Goal: Task Accomplishment & Management: Complete application form

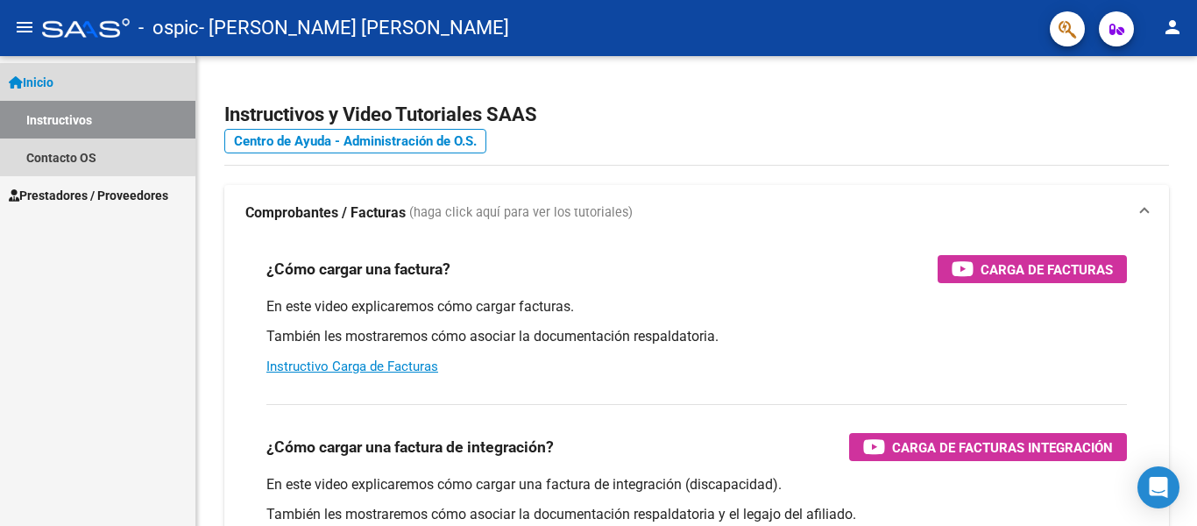
click at [53, 74] on span "Inicio" at bounding box center [31, 82] width 45 height 19
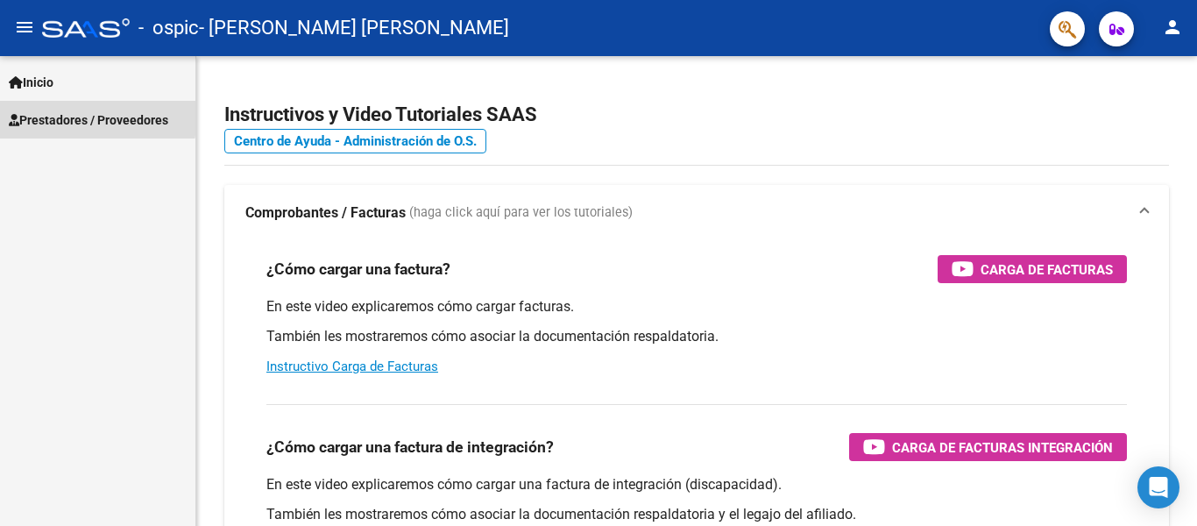
click at [67, 115] on span "Prestadores / Proveedores" at bounding box center [88, 119] width 159 height 19
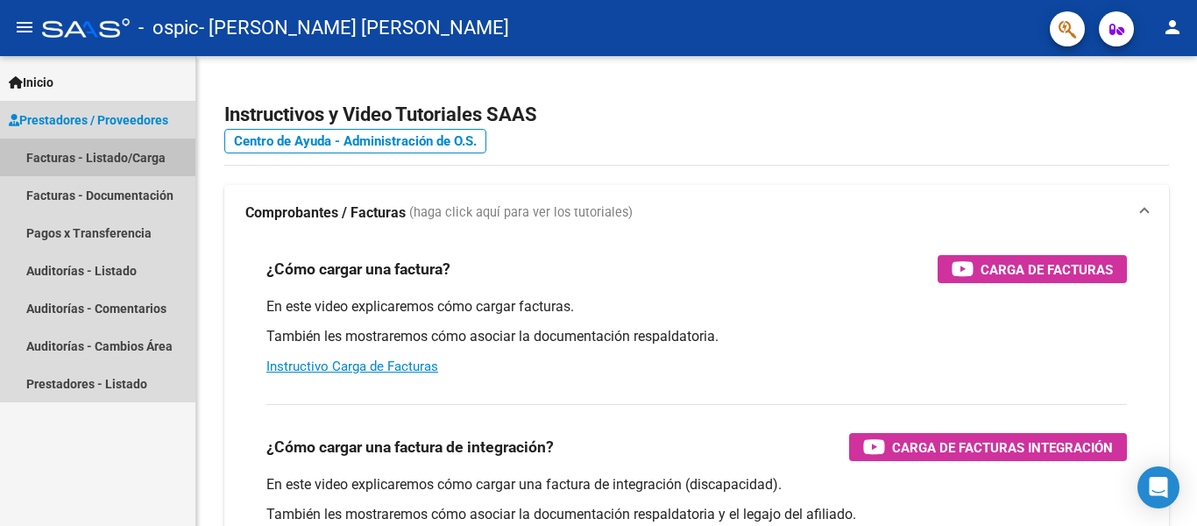
click at [100, 162] on link "Facturas - Listado/Carga" at bounding box center [97, 157] width 195 height 38
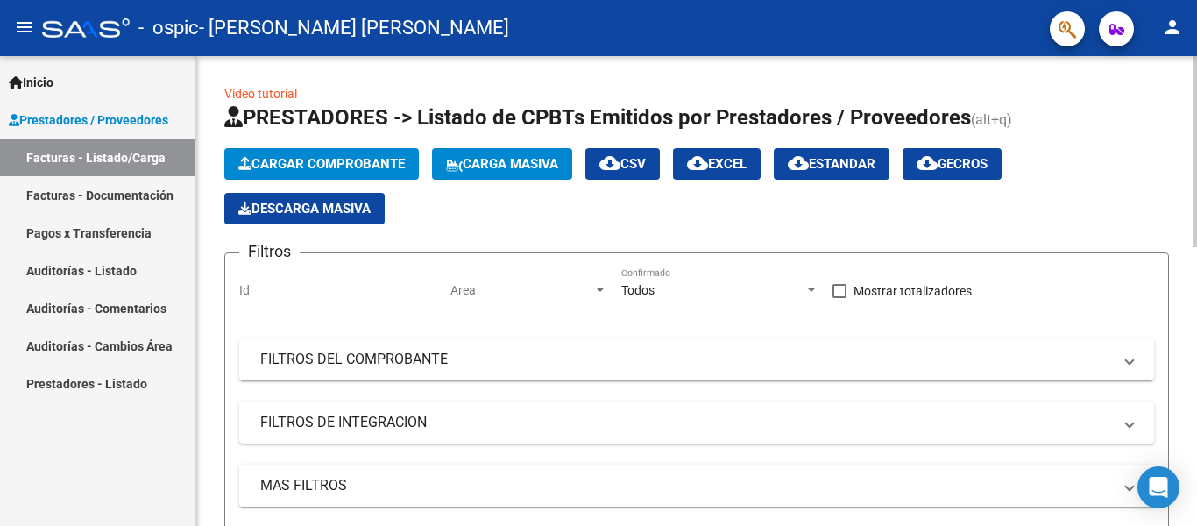
click at [359, 166] on span "Cargar Comprobante" at bounding box center [321, 164] width 166 height 16
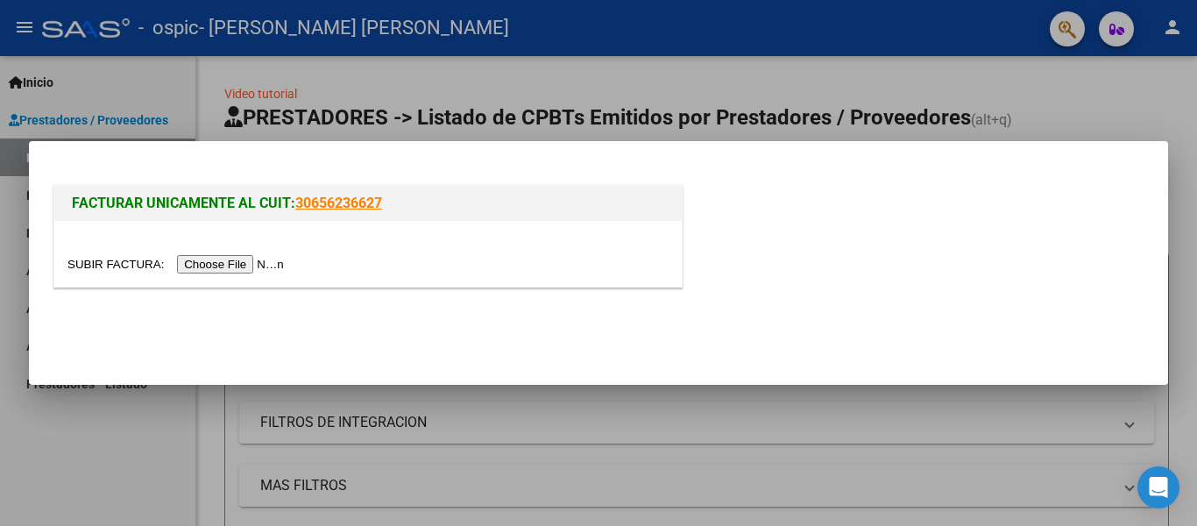
click at [231, 269] on input "file" at bounding box center [178, 264] width 222 height 18
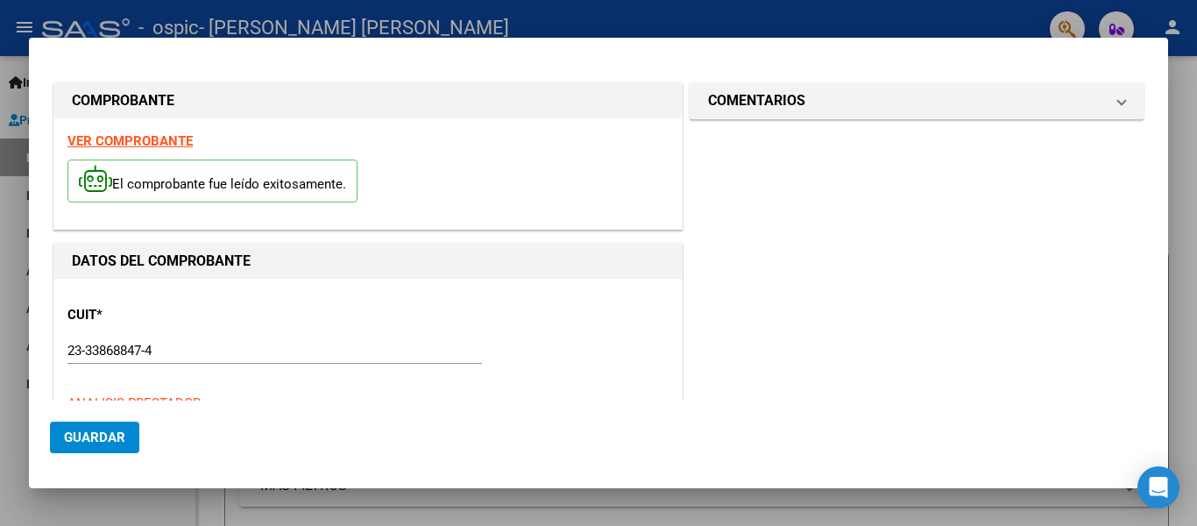
click at [184, 213] on div "El comprobante fue leído exitosamente." at bounding box center [367, 183] width 601 height 65
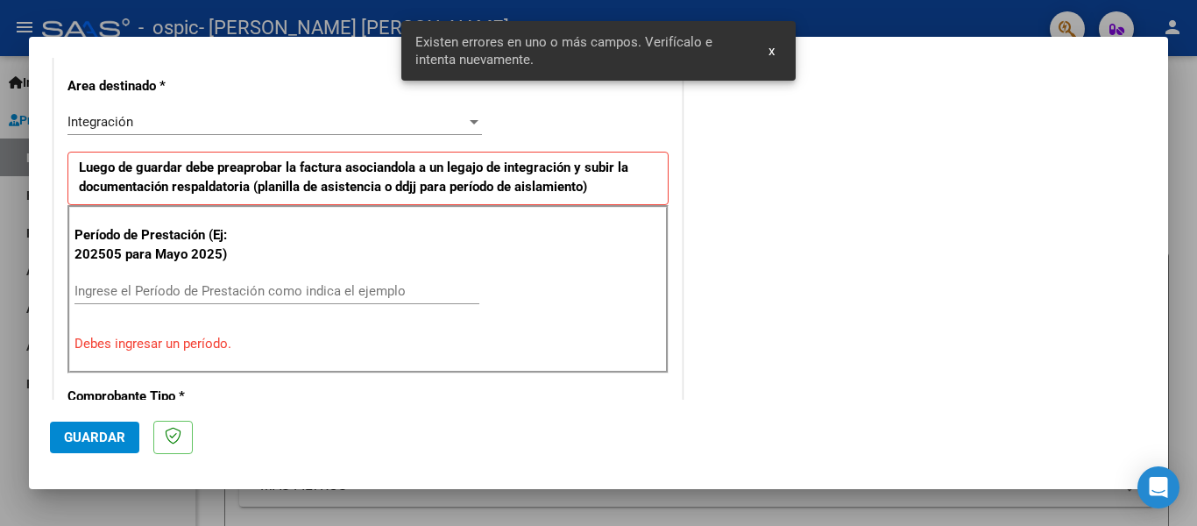
scroll to position [407, 0]
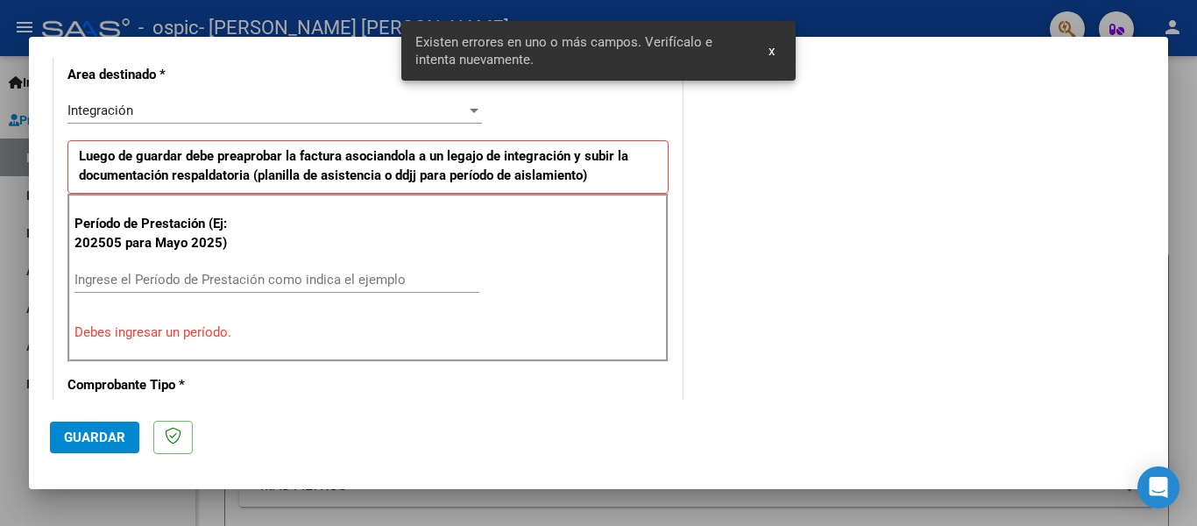
click at [771, 56] on span "x" at bounding box center [771, 51] width 6 height 16
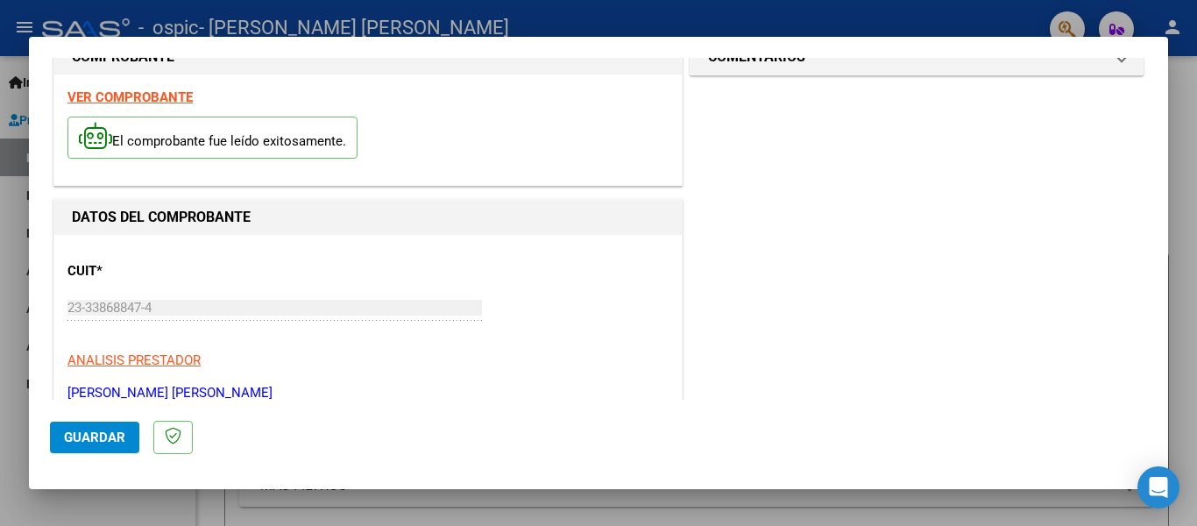
scroll to position [0, 0]
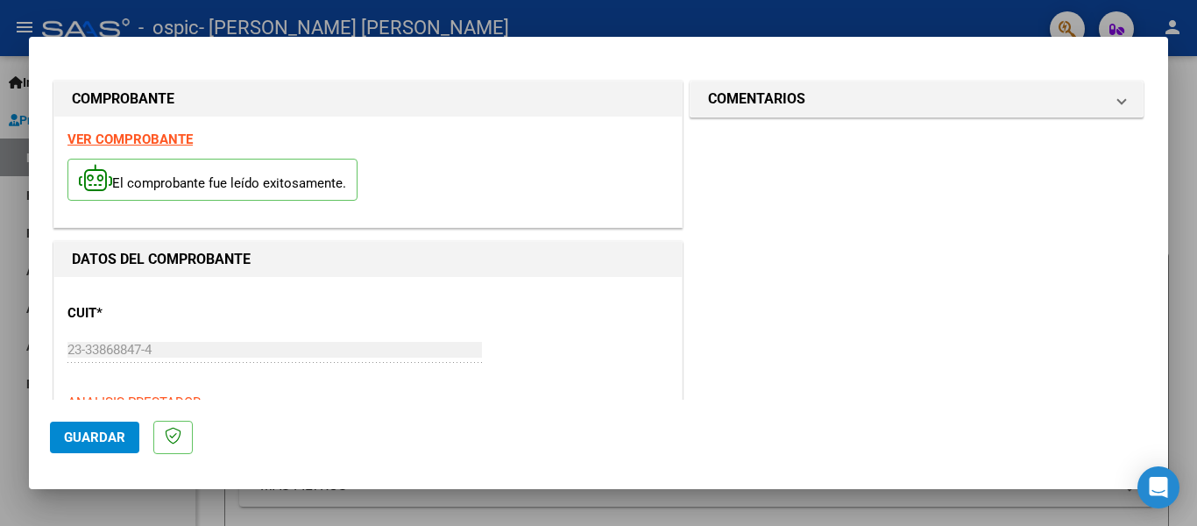
click at [159, 139] on strong "VER COMPROBANTE" at bounding box center [129, 139] width 125 height 16
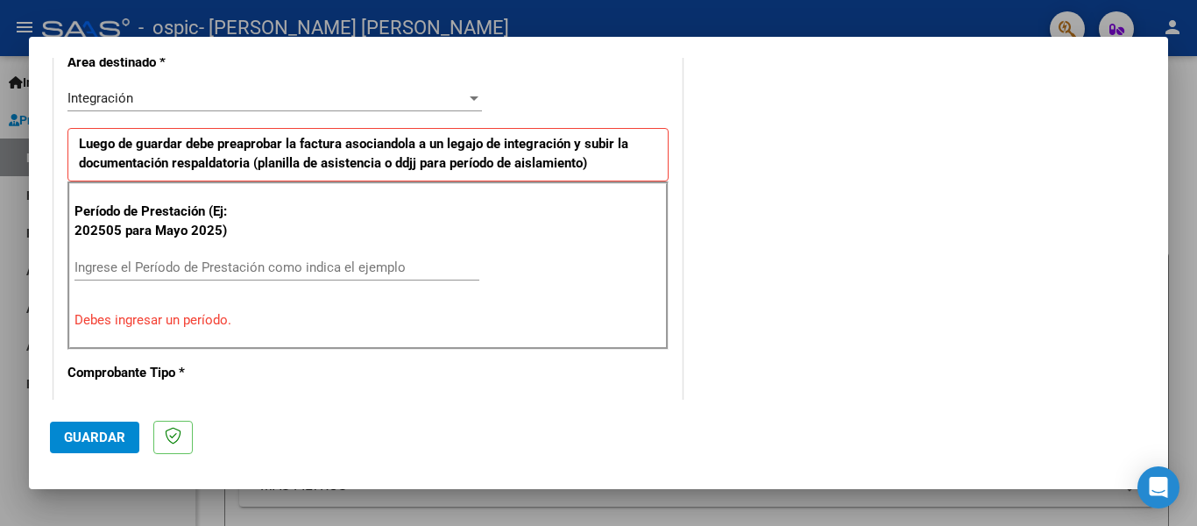
scroll to position [421, 0]
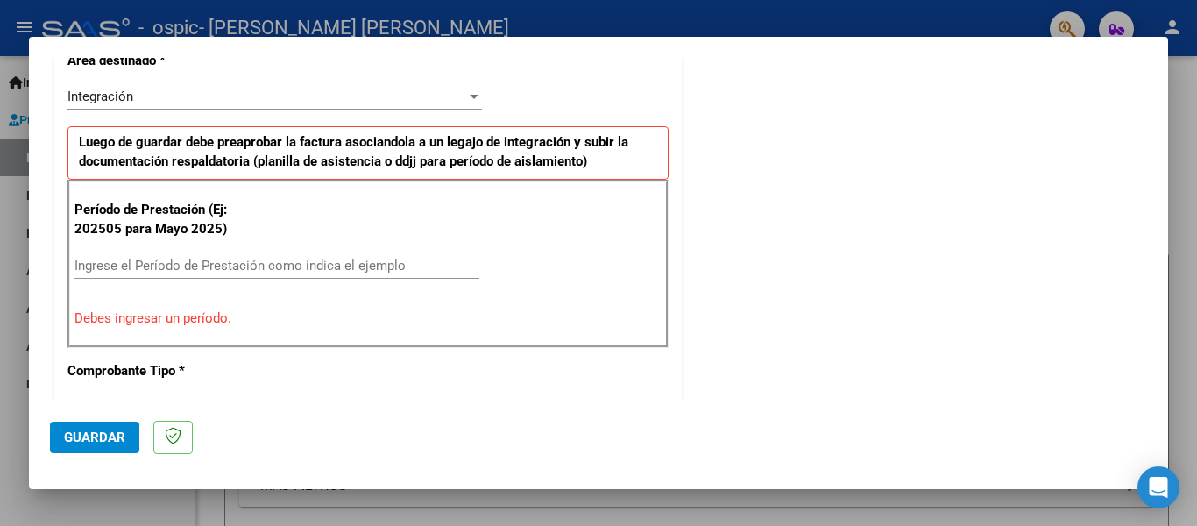
click at [258, 266] on input "Ingrese el Período de Prestación como indica el ejemplo" at bounding box center [276, 266] width 405 height 16
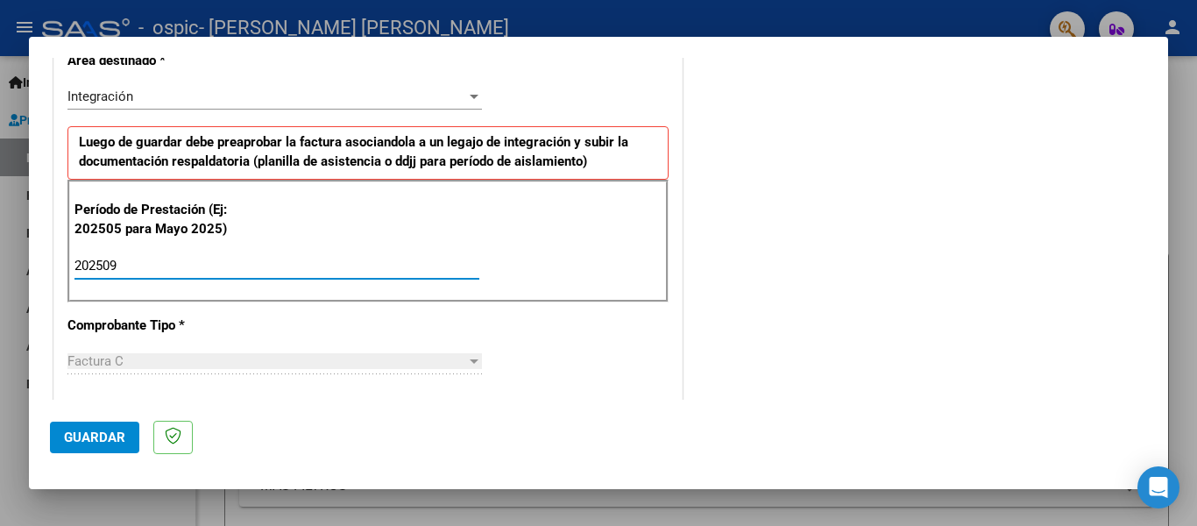
type input "202509"
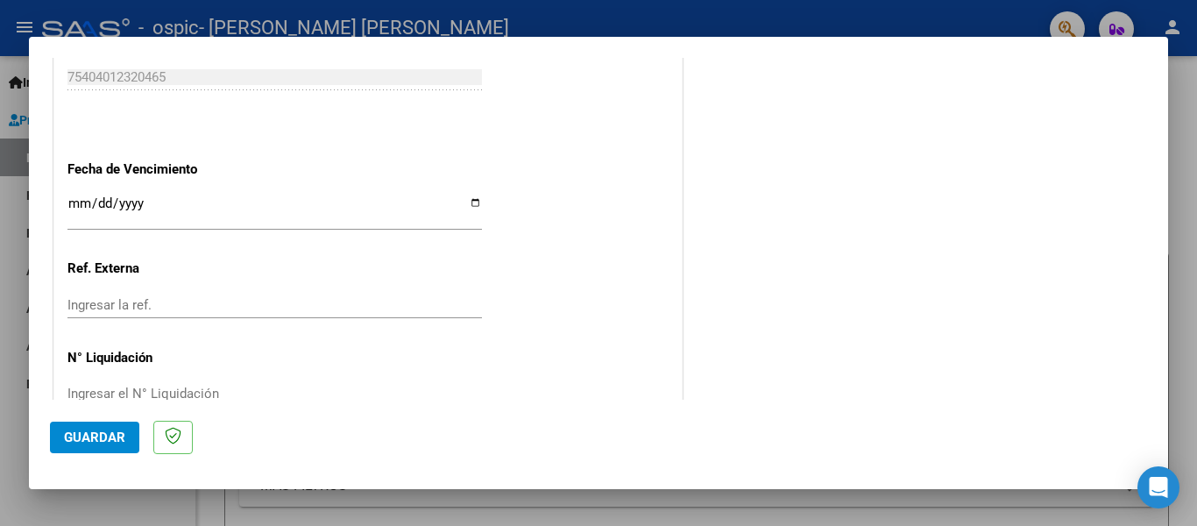
scroll to position [1179, 0]
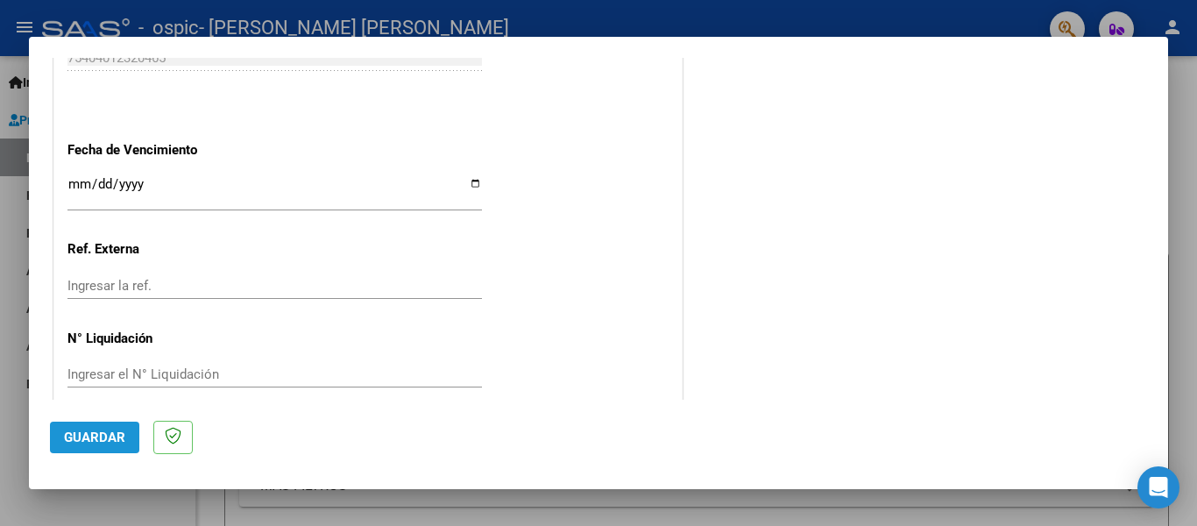
click at [118, 443] on span "Guardar" at bounding box center [94, 437] width 61 height 16
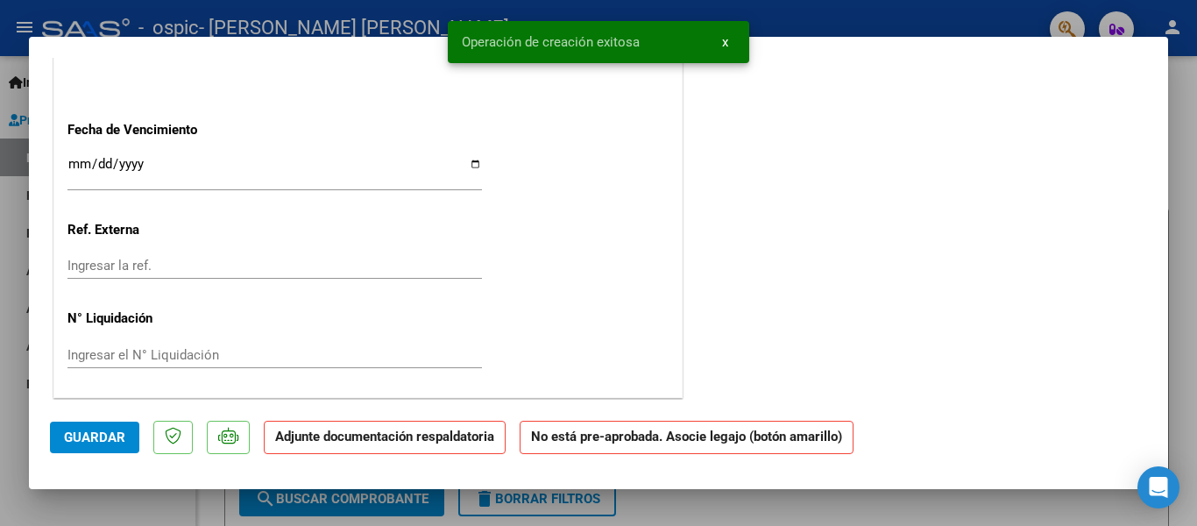
scroll to position [0, 0]
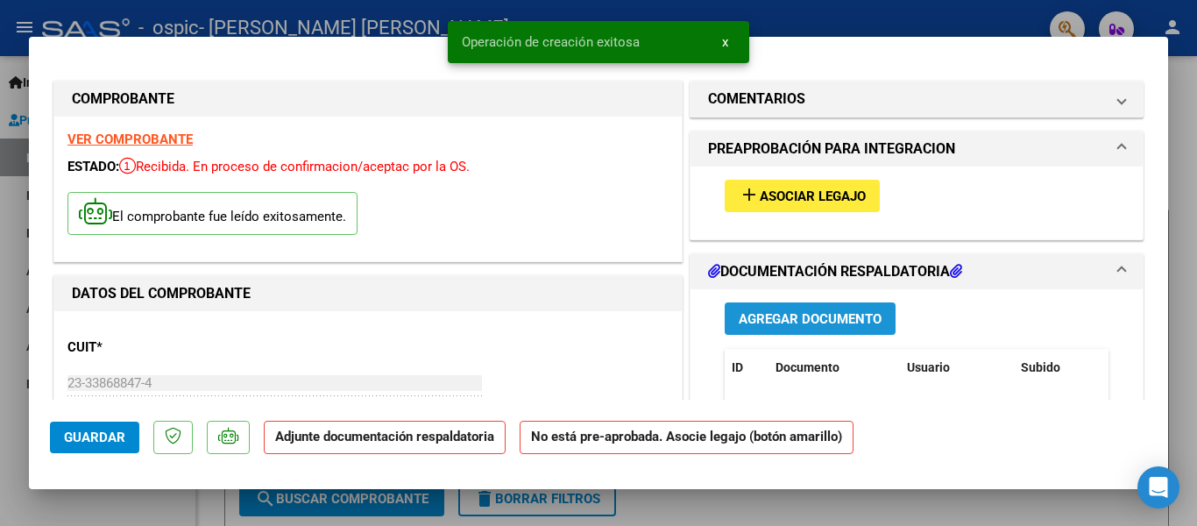
click at [818, 316] on span "Agregar Documento" at bounding box center [810, 319] width 143 height 16
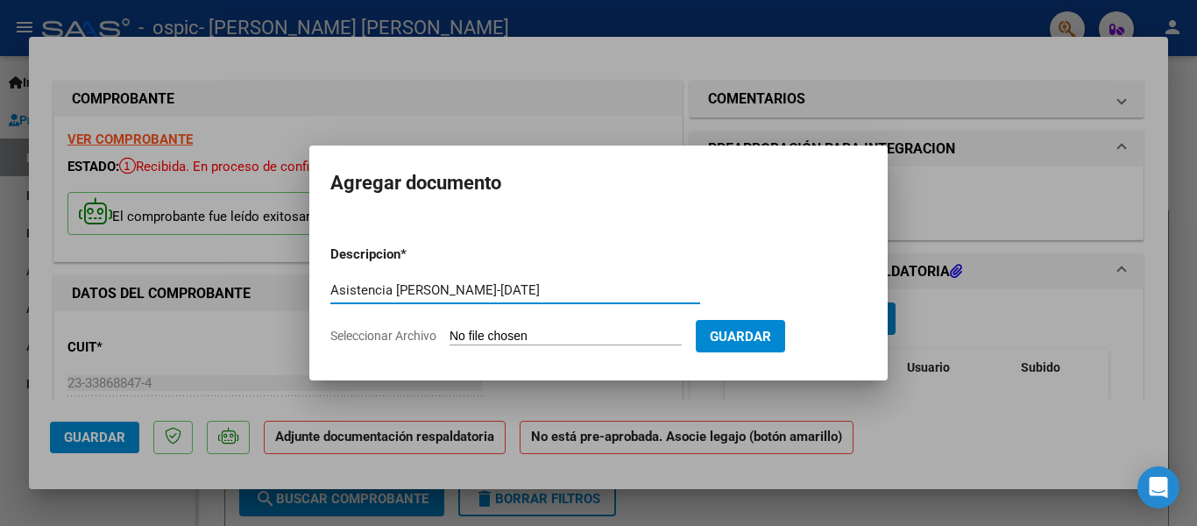
click at [549, 287] on input "Asistencia [PERSON_NAME]-[DATE]" at bounding box center [515, 290] width 370 height 16
type input "Asistencia [PERSON_NAME]-[DATE]"
click at [561, 329] on input "Seleccionar Archivo" at bounding box center [566, 337] width 232 height 17
type input "C:\fakepath\Asistencia [PERSON_NAME][DATE].pdf"
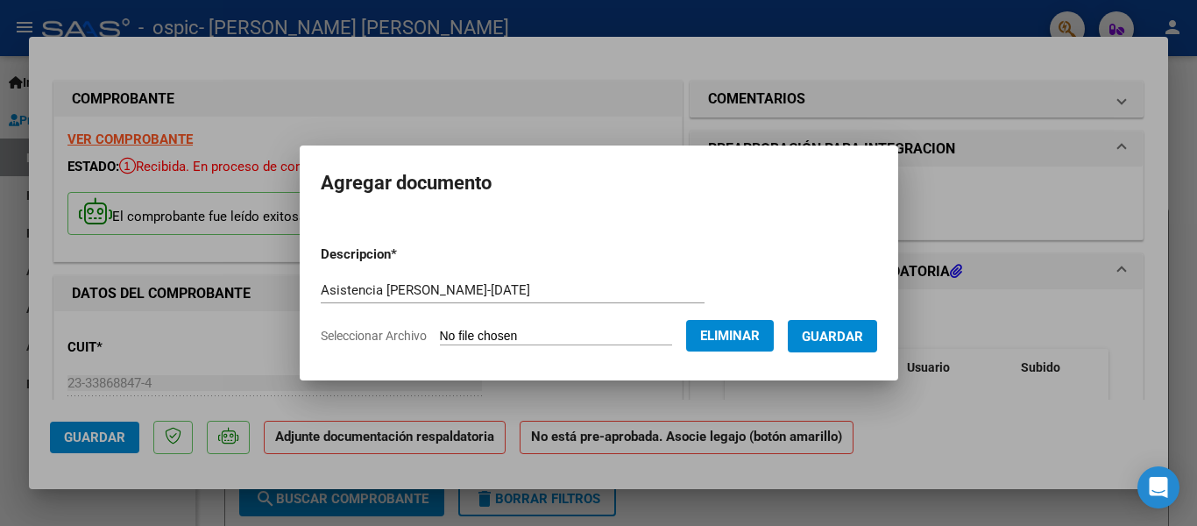
click at [831, 333] on span "Guardar" at bounding box center [832, 337] width 61 height 16
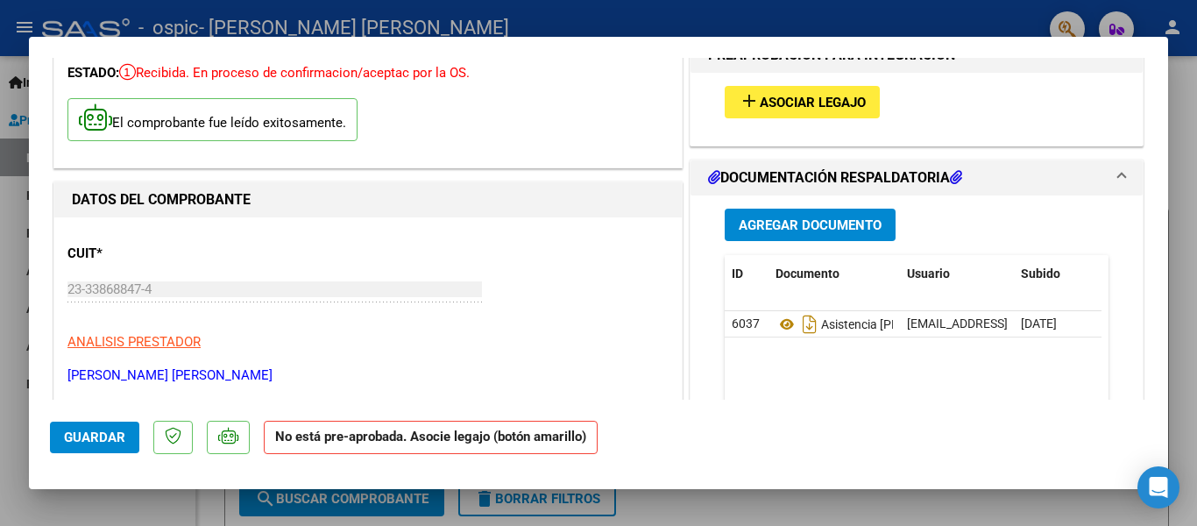
scroll to position [105, 0]
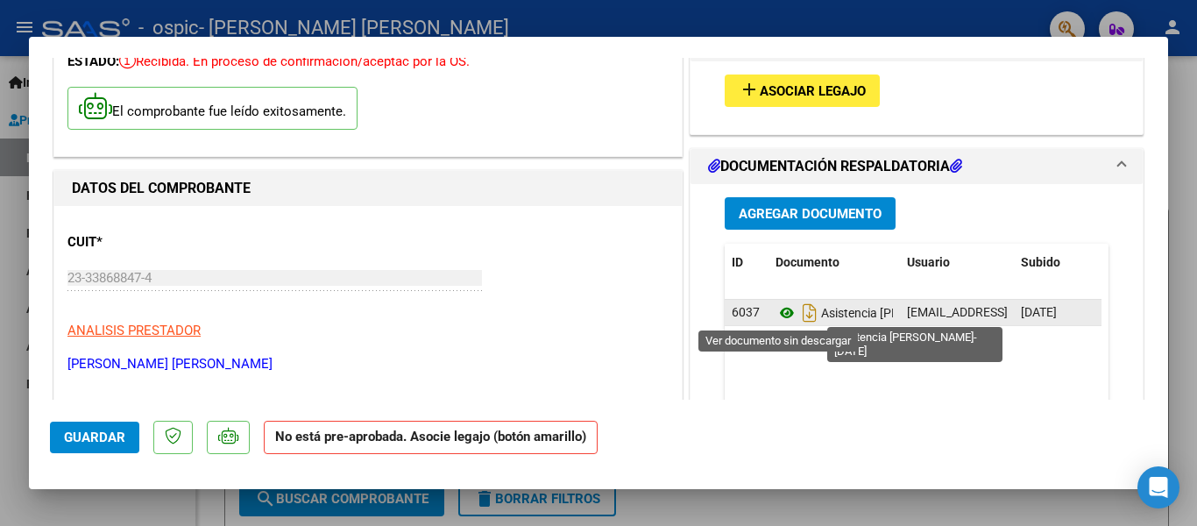
click at [775, 309] on icon at bounding box center [786, 312] width 23 height 21
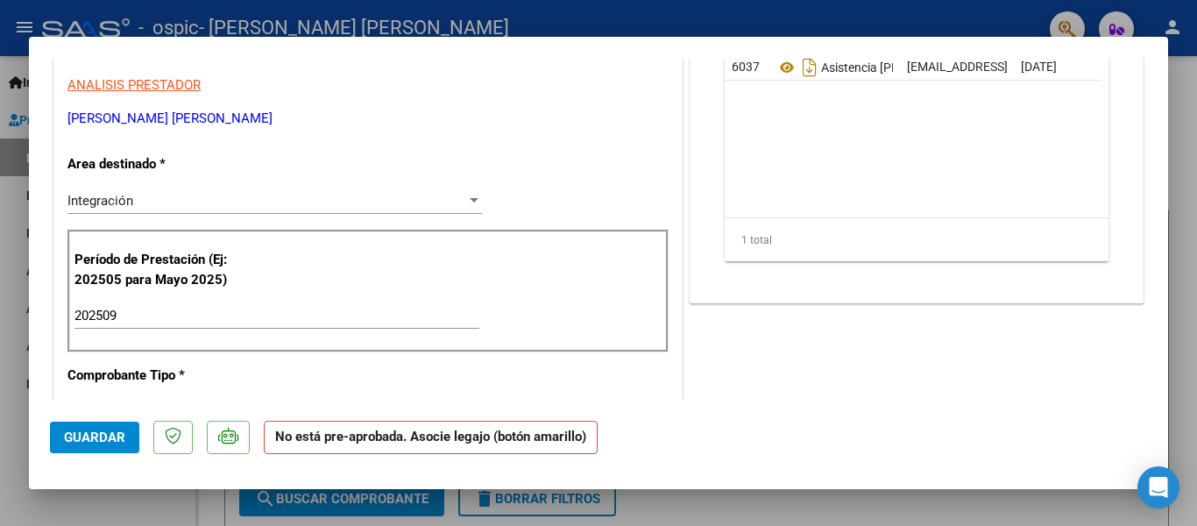
scroll to position [386, 0]
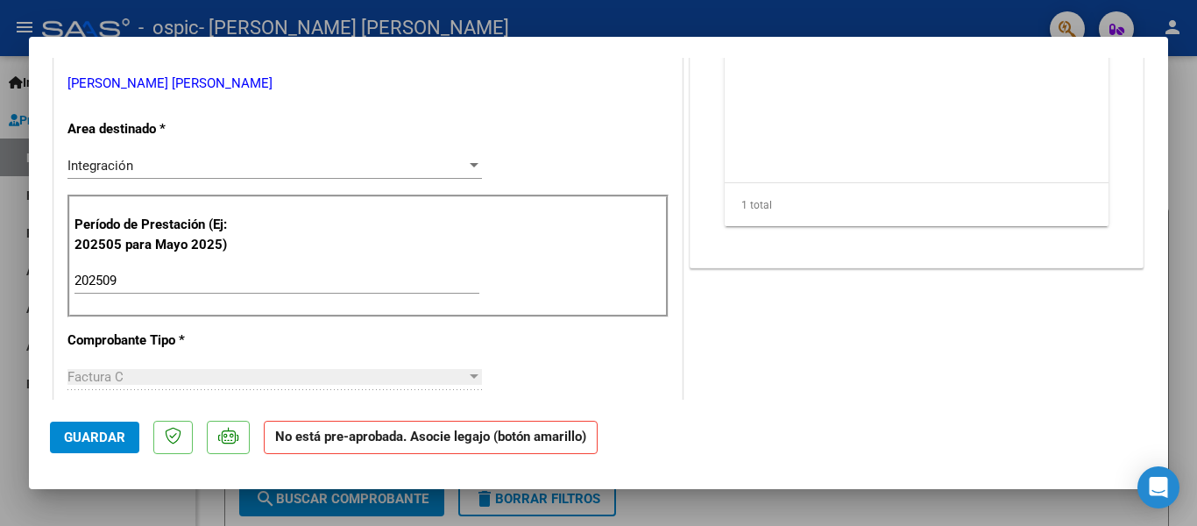
click at [1044, 350] on div "COMENTARIOS Comentarios del Prestador / Gerenciador: PREAPROBACIÓN PARA INTEGRA…" at bounding box center [916, 443] width 461 height 1503
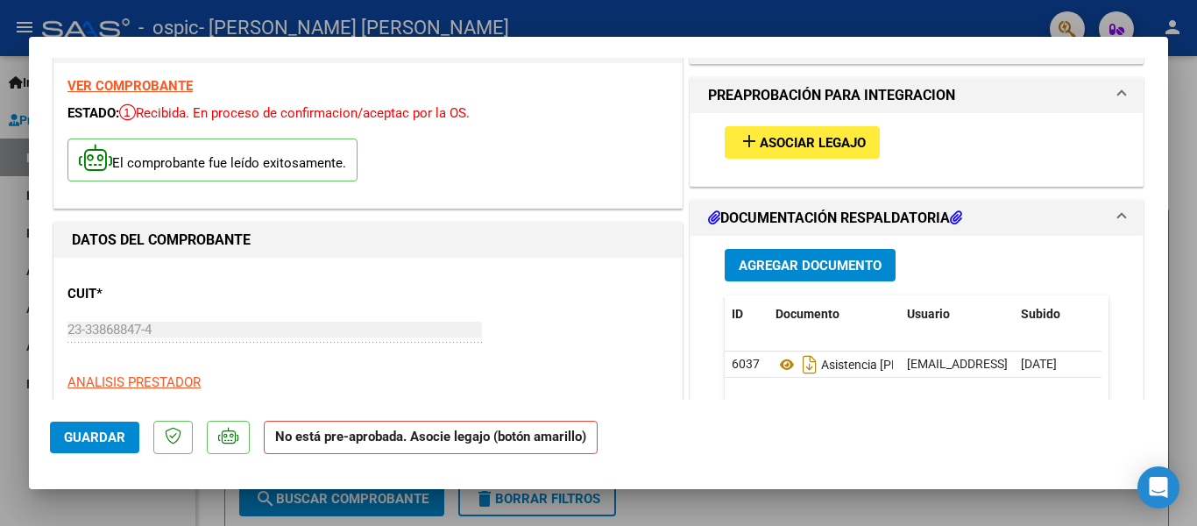
scroll to position [0, 0]
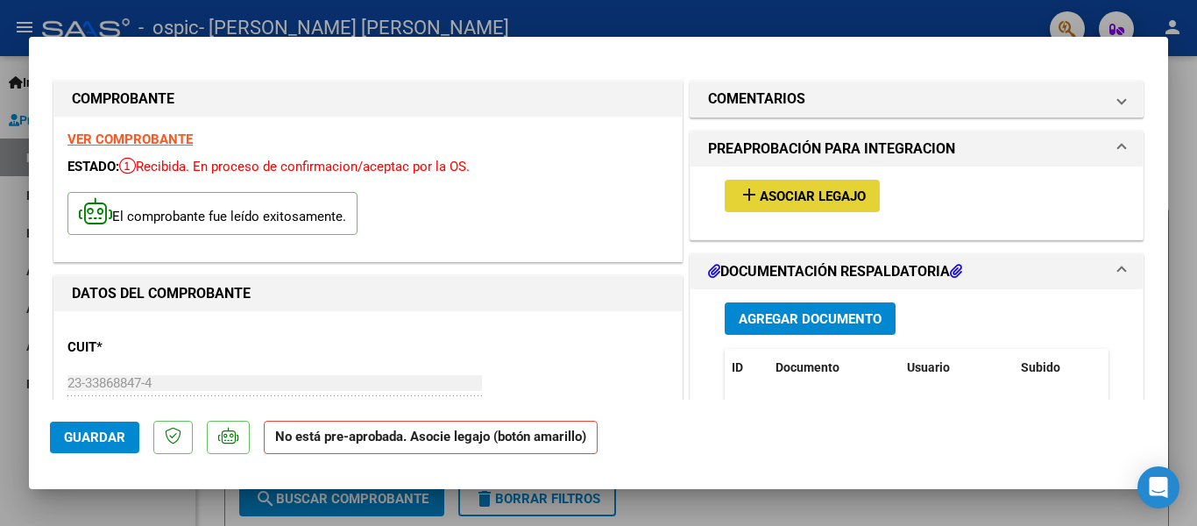
click at [810, 201] on span "Asociar Legajo" at bounding box center [813, 196] width 106 height 16
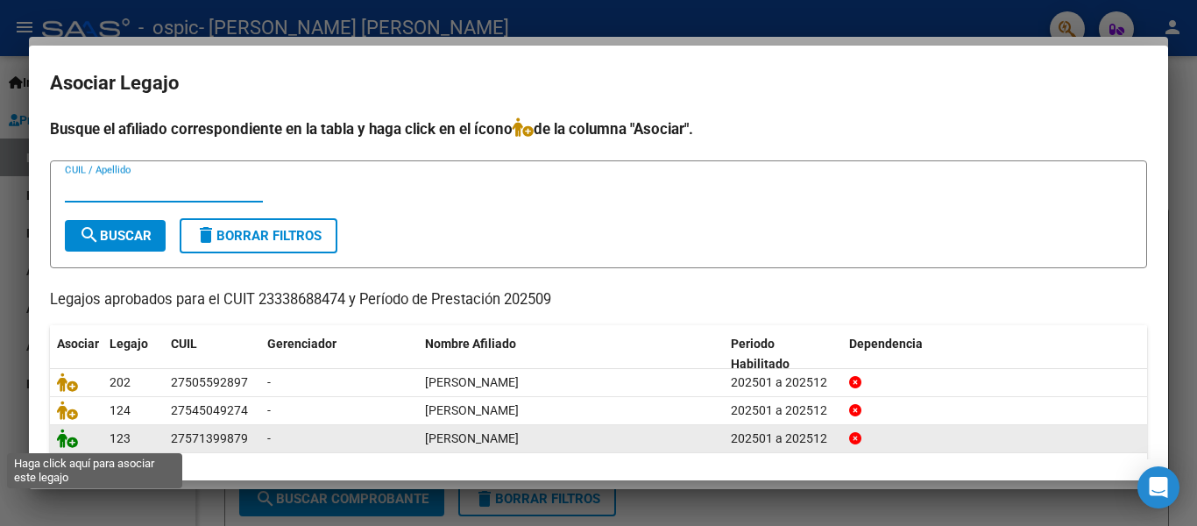
click at [70, 443] on icon at bounding box center [67, 437] width 21 height 19
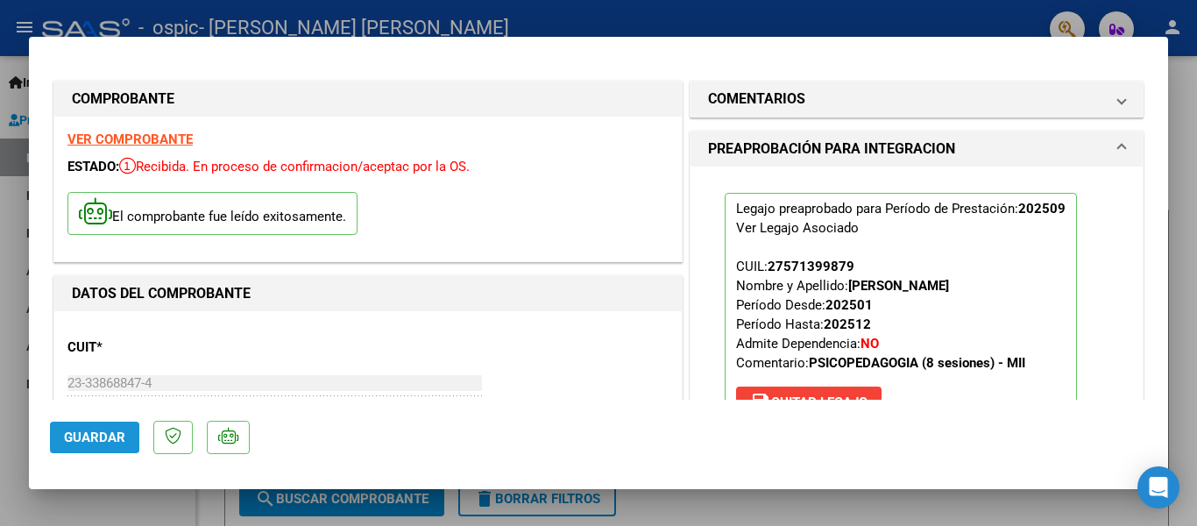
click at [89, 443] on span "Guardar" at bounding box center [94, 437] width 61 height 16
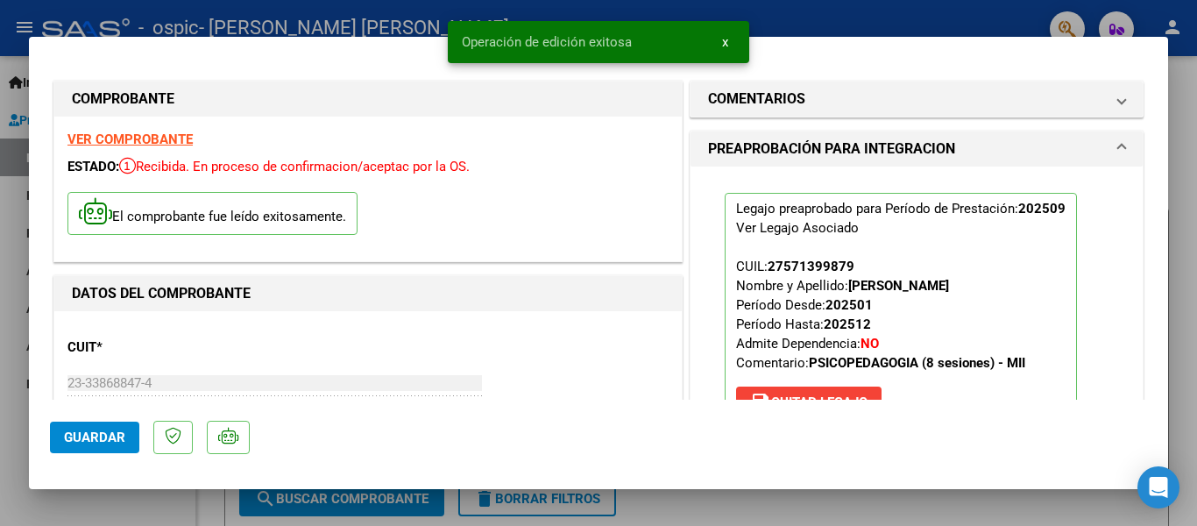
click at [1185, 156] on div at bounding box center [598, 263] width 1197 height 526
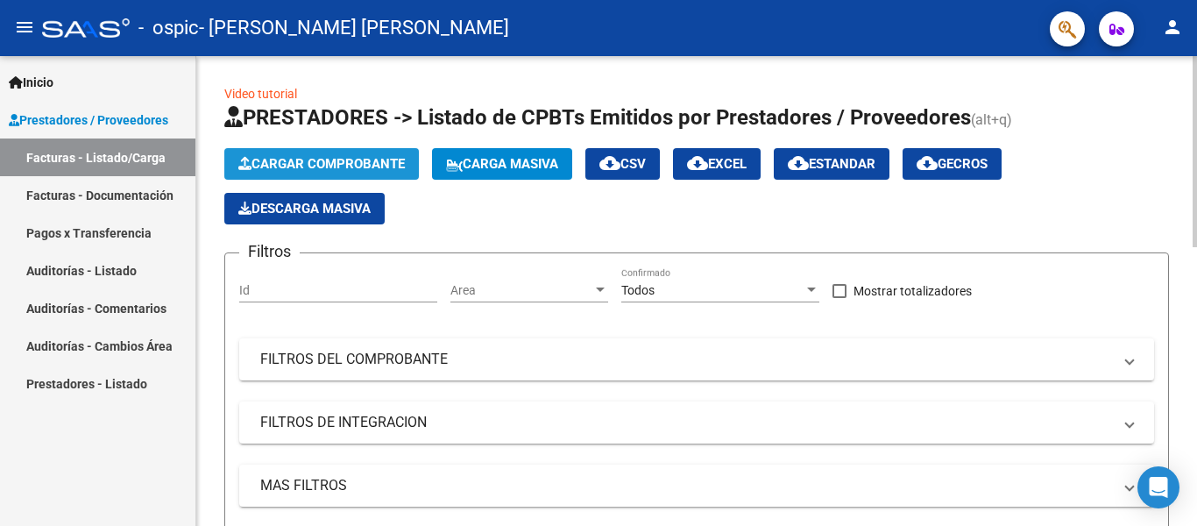
click at [288, 152] on button "Cargar Comprobante" at bounding box center [321, 164] width 195 height 32
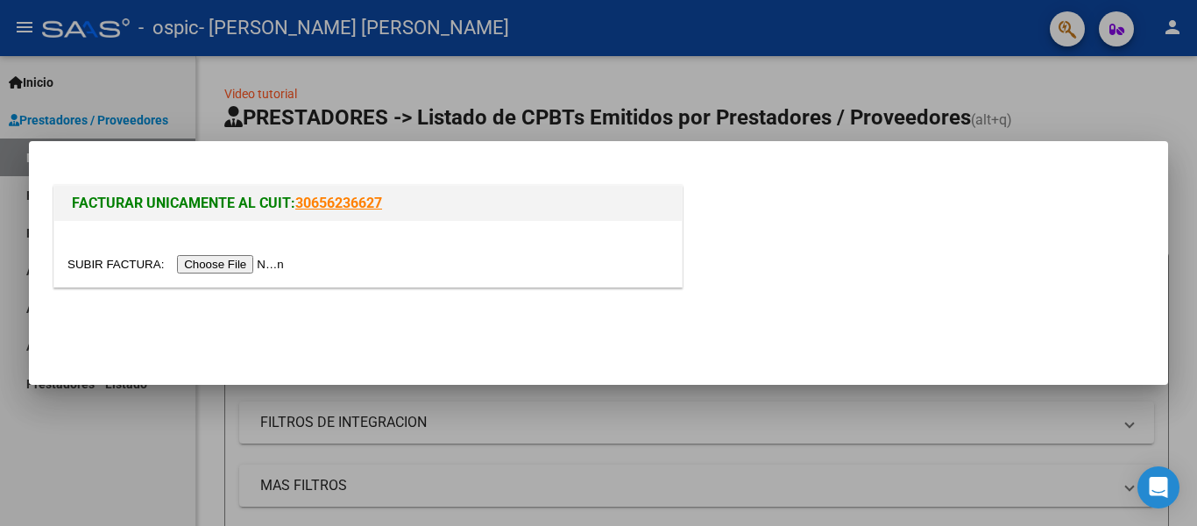
click at [272, 267] on input "file" at bounding box center [178, 264] width 222 height 18
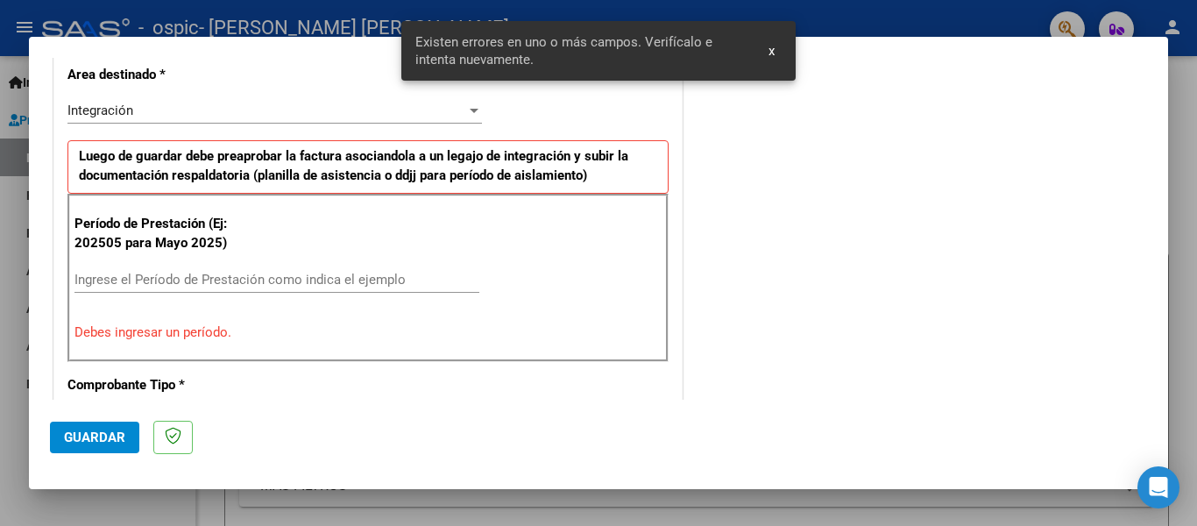
scroll to position [439, 0]
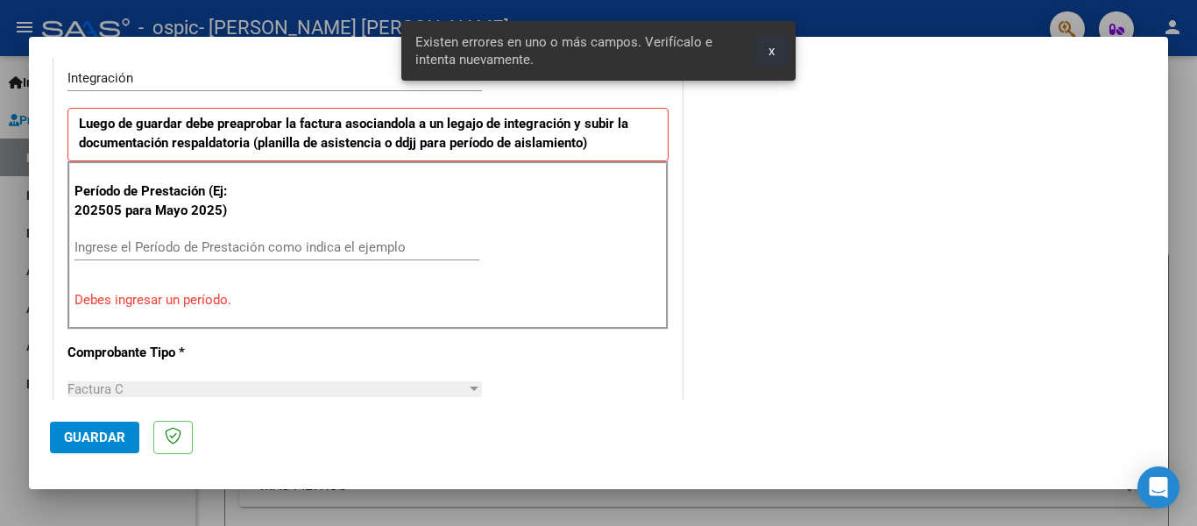
click at [772, 55] on span "x" at bounding box center [771, 51] width 6 height 16
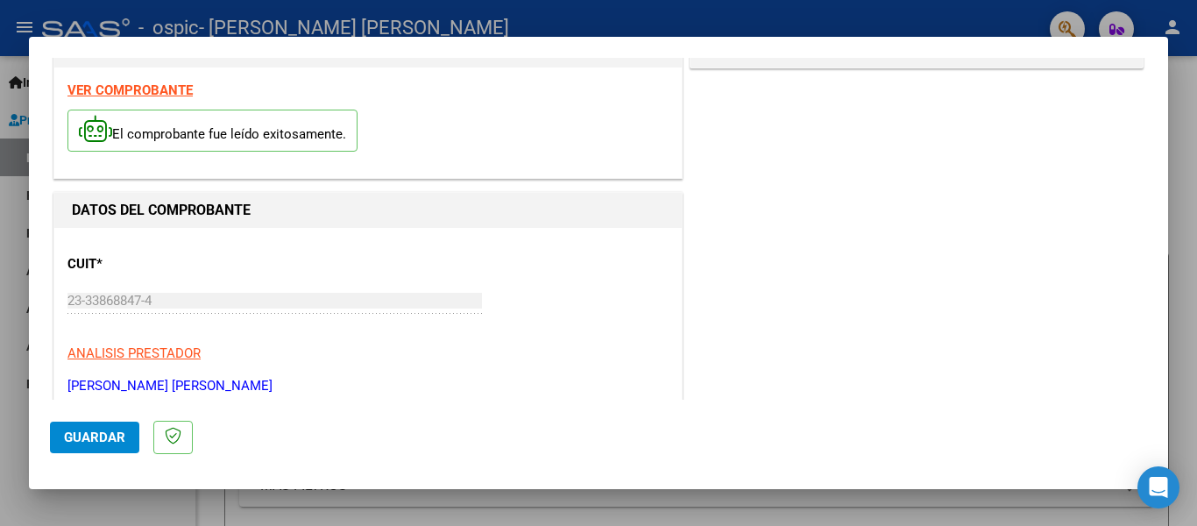
scroll to position [0, 0]
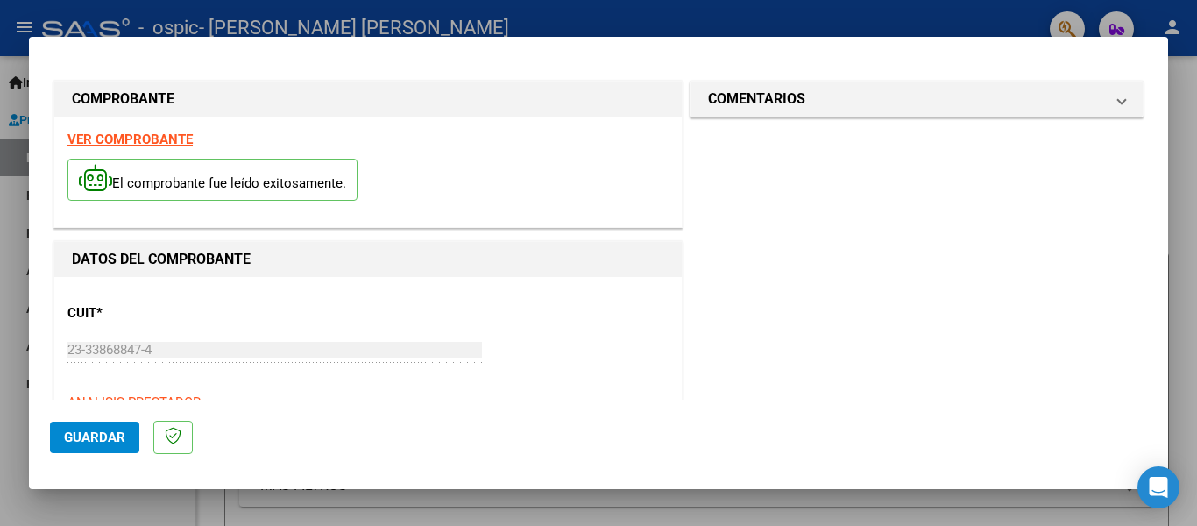
click at [179, 136] on strong "VER COMPROBANTE" at bounding box center [129, 139] width 125 height 16
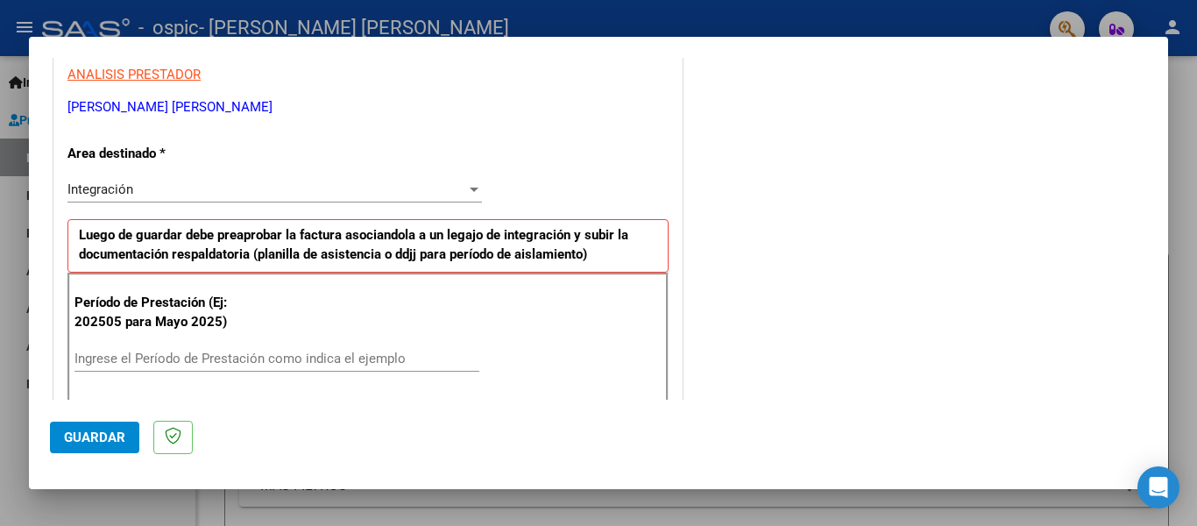
scroll to position [351, 0]
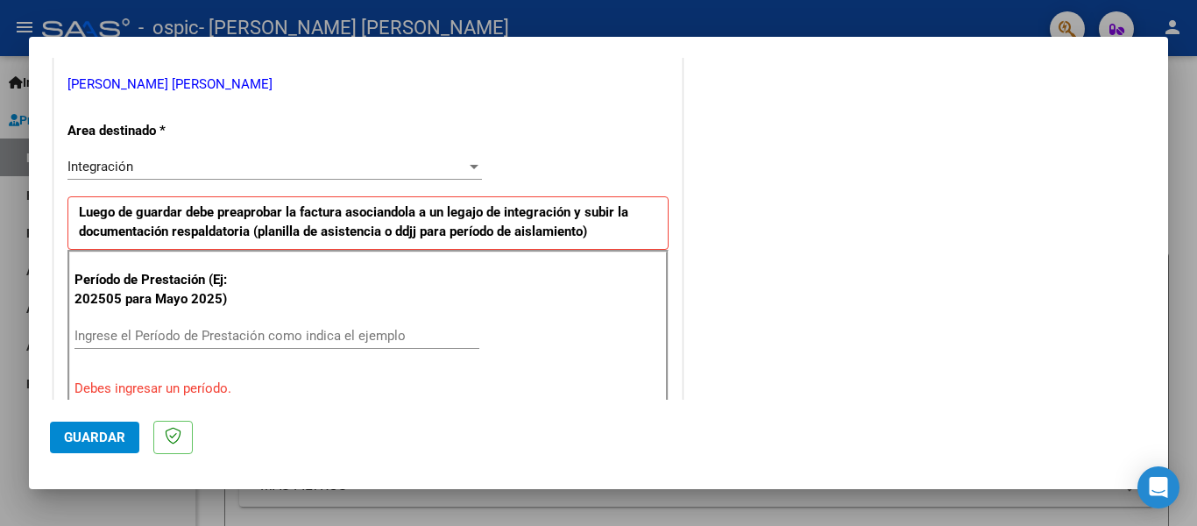
click at [379, 334] on input "Ingrese el Período de Prestación como indica el ejemplo" at bounding box center [276, 336] width 405 height 16
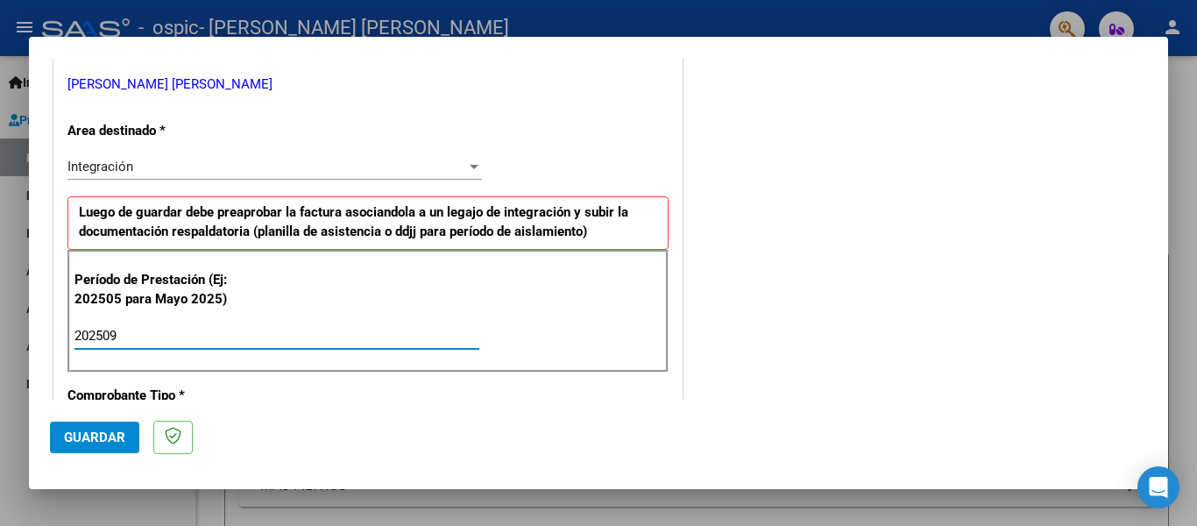
type input "202509"
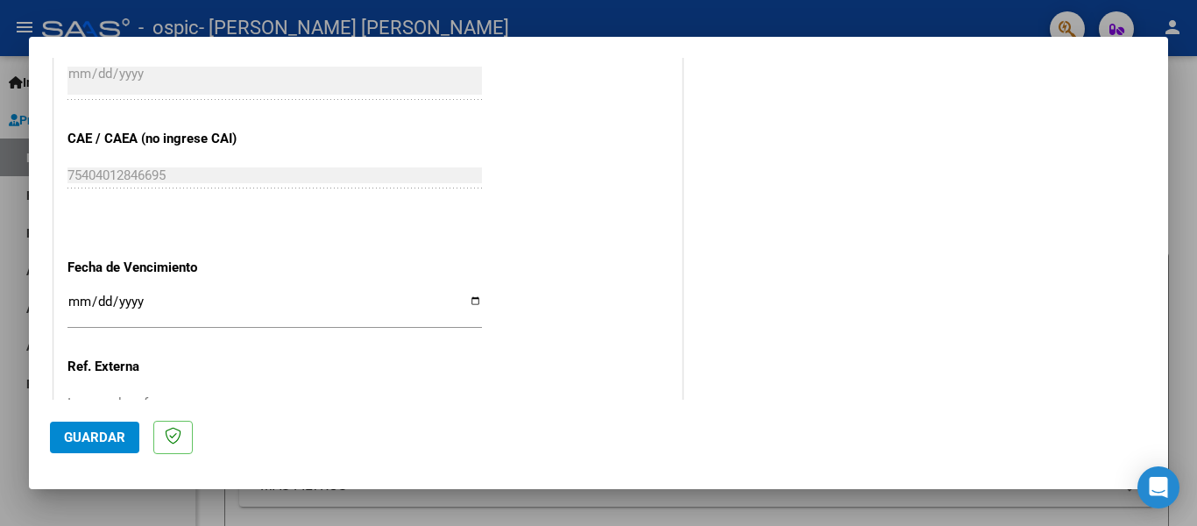
scroll to position [1087, 0]
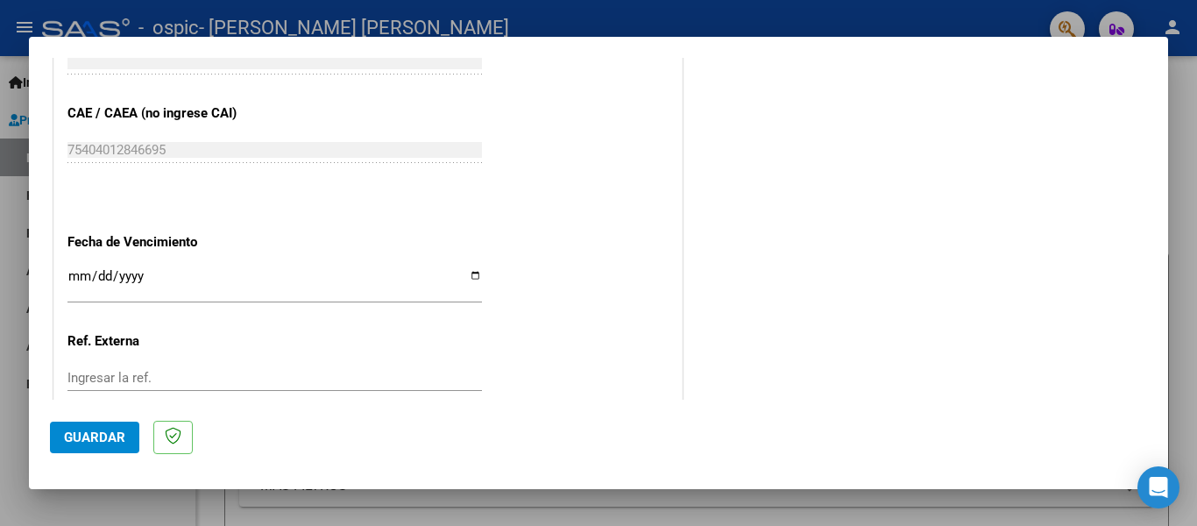
click at [108, 427] on button "Guardar" at bounding box center [94, 437] width 89 height 32
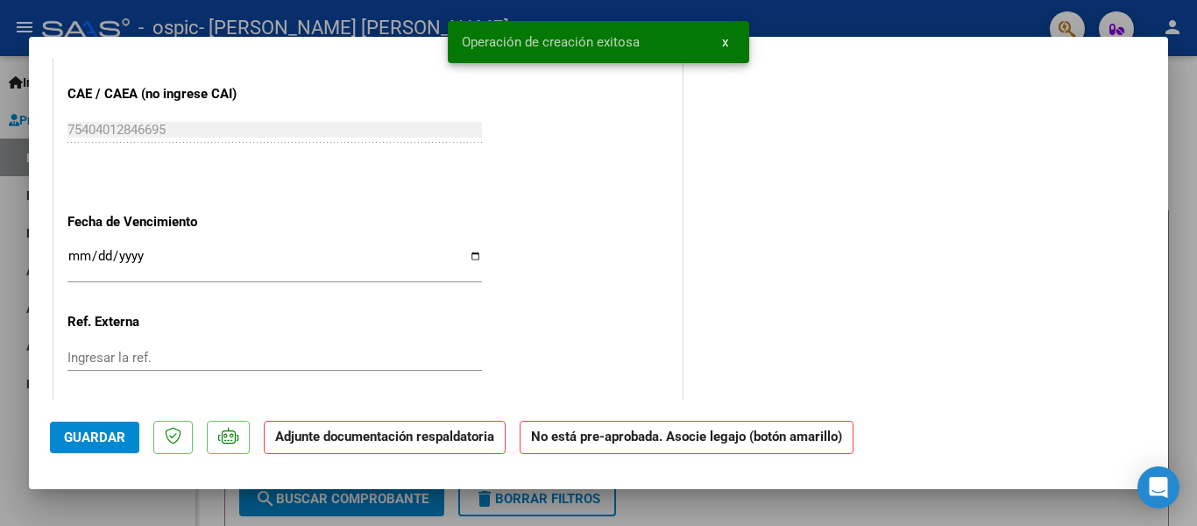
scroll to position [0, 0]
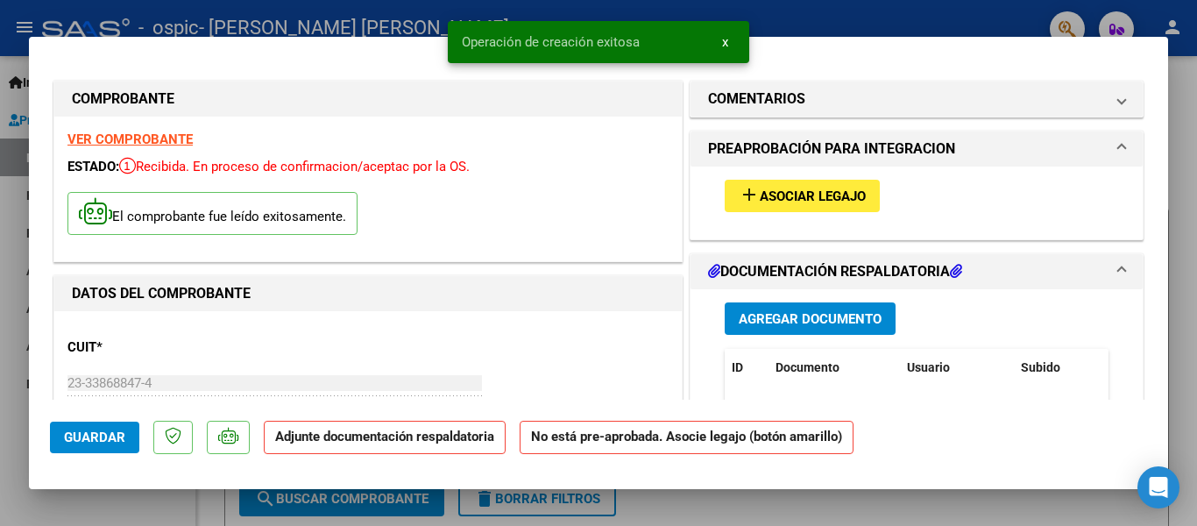
click at [749, 312] on span "Agregar Documento" at bounding box center [810, 319] width 143 height 16
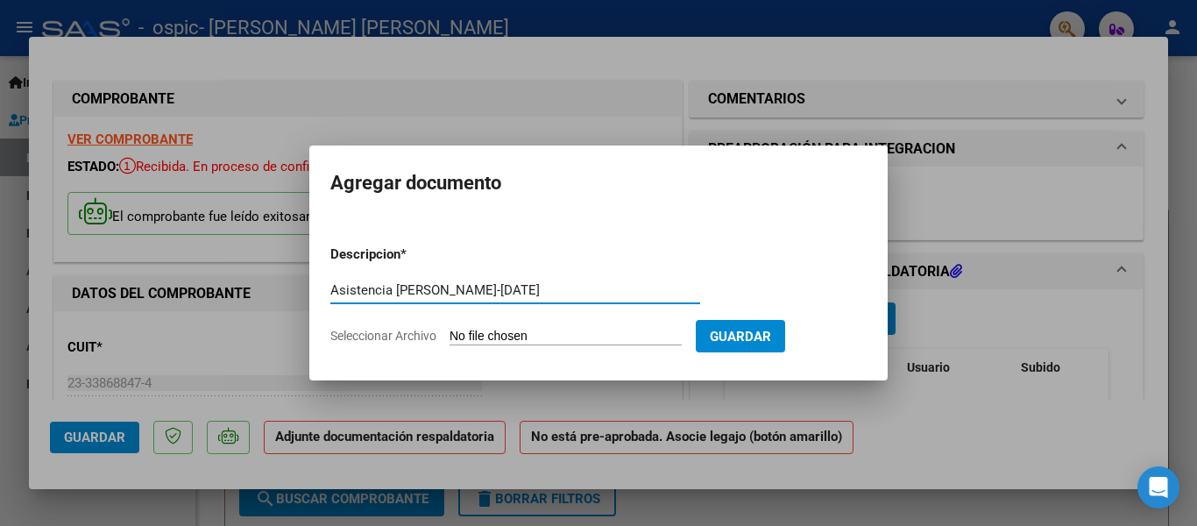
click at [518, 288] on input "Asistencia [PERSON_NAME]-[DATE]" at bounding box center [515, 290] width 370 height 16
type input "Asistencia [PERSON_NAME]-[DATE]"
click at [600, 336] on input "Seleccionar Archivo" at bounding box center [566, 337] width 232 height 17
type input "C:\fakepath\Asistencia [PERSON_NAME] [DATE].pdf"
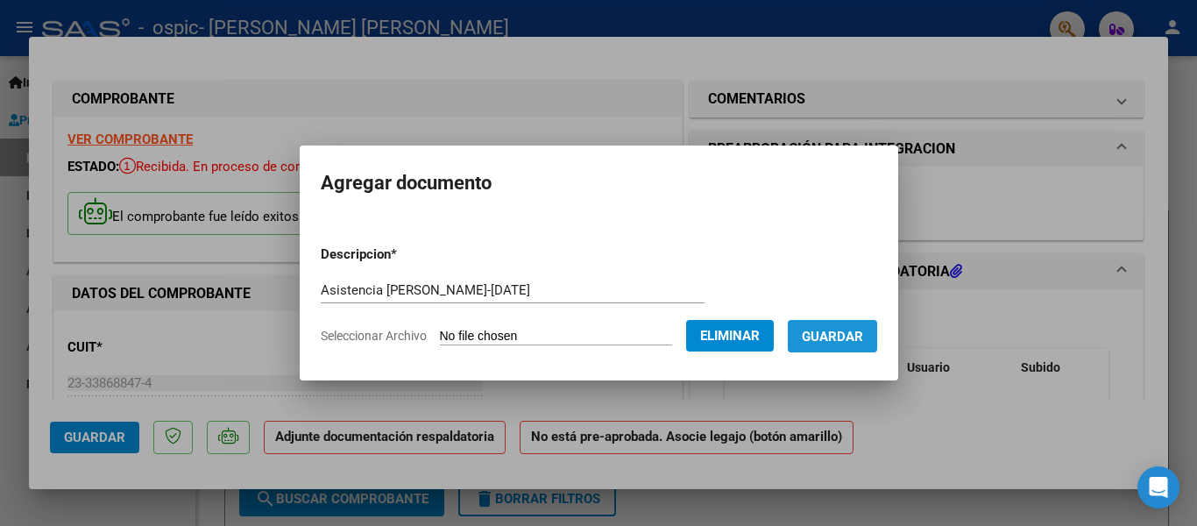
click at [860, 334] on span "Guardar" at bounding box center [832, 337] width 61 height 16
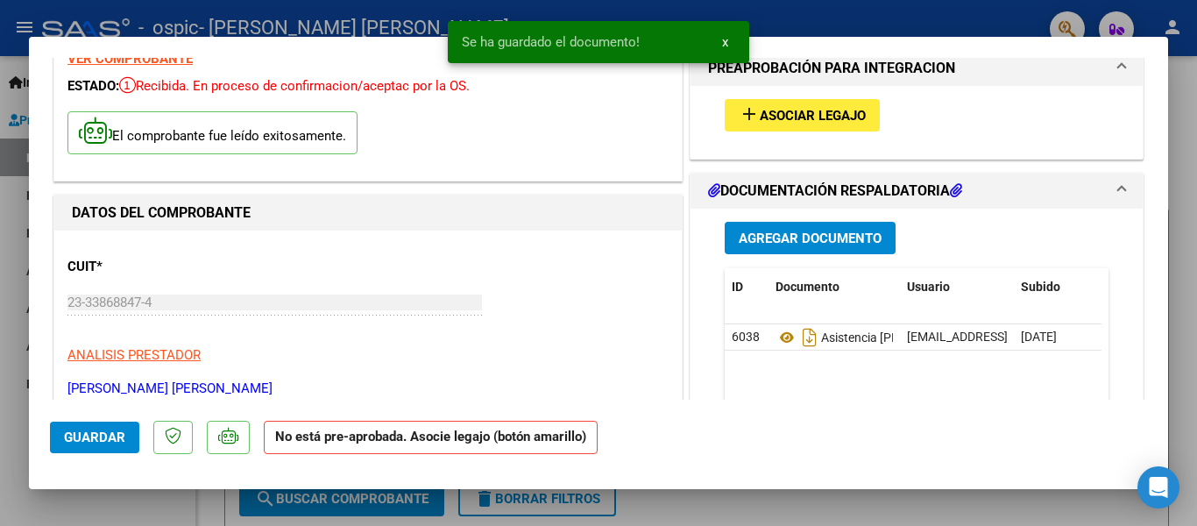
scroll to position [140, 0]
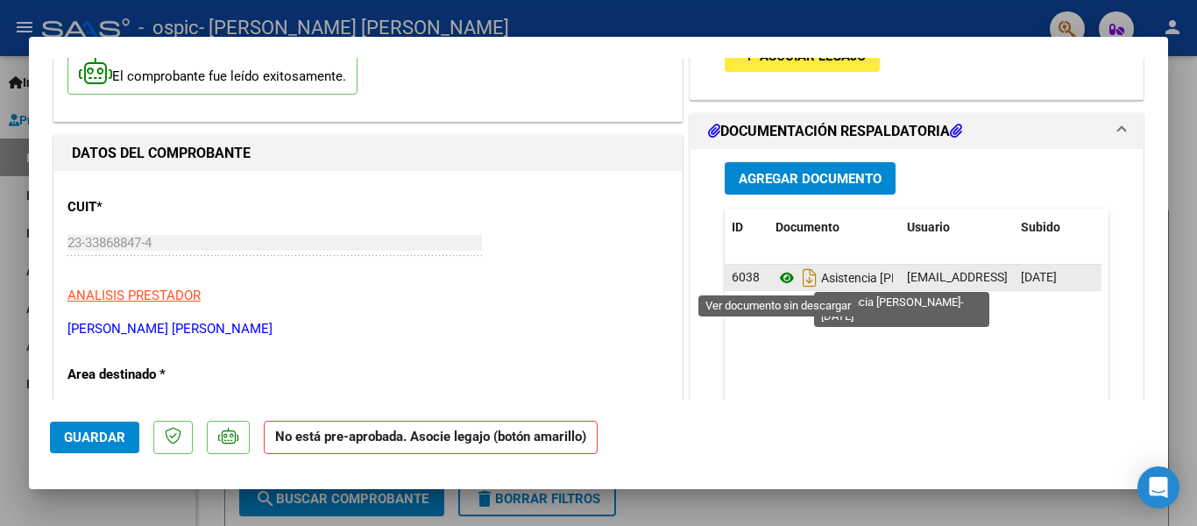
click at [775, 279] on icon at bounding box center [786, 277] width 23 height 21
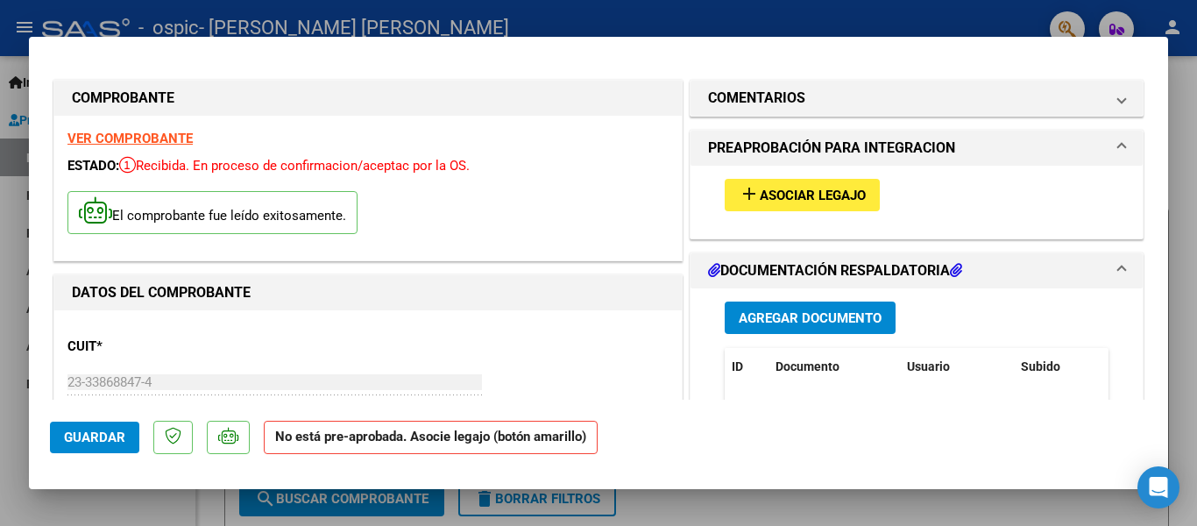
scroll to position [0, 0]
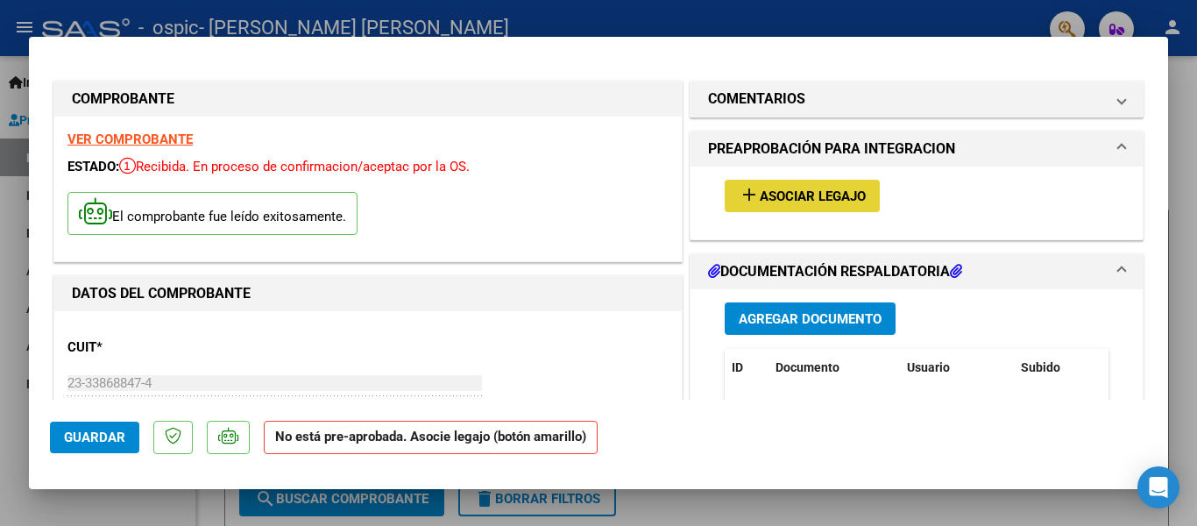
click at [811, 195] on span "Asociar Legajo" at bounding box center [813, 196] width 106 height 16
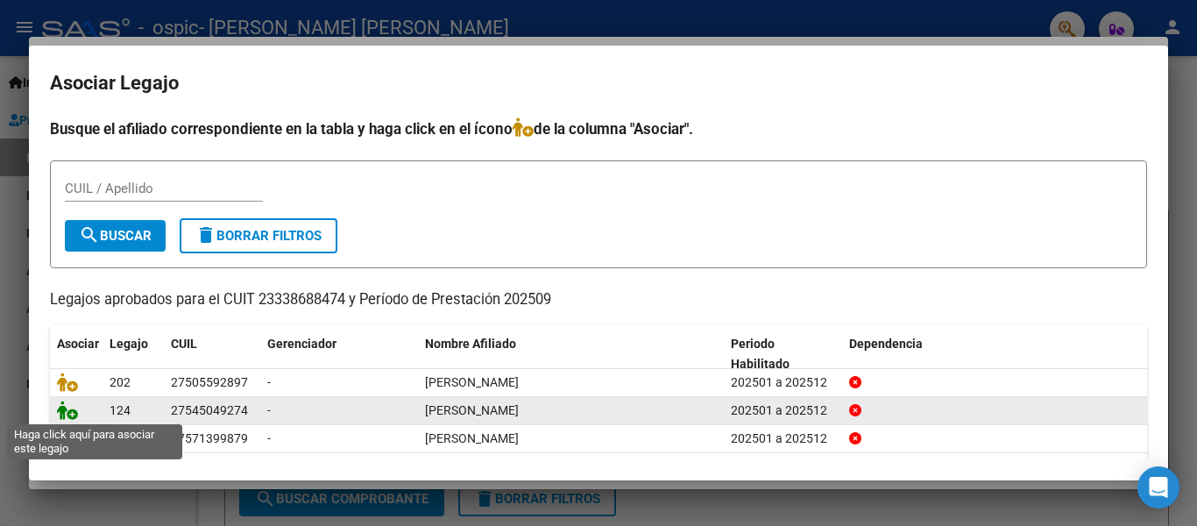
click at [67, 414] on icon at bounding box center [67, 409] width 21 height 19
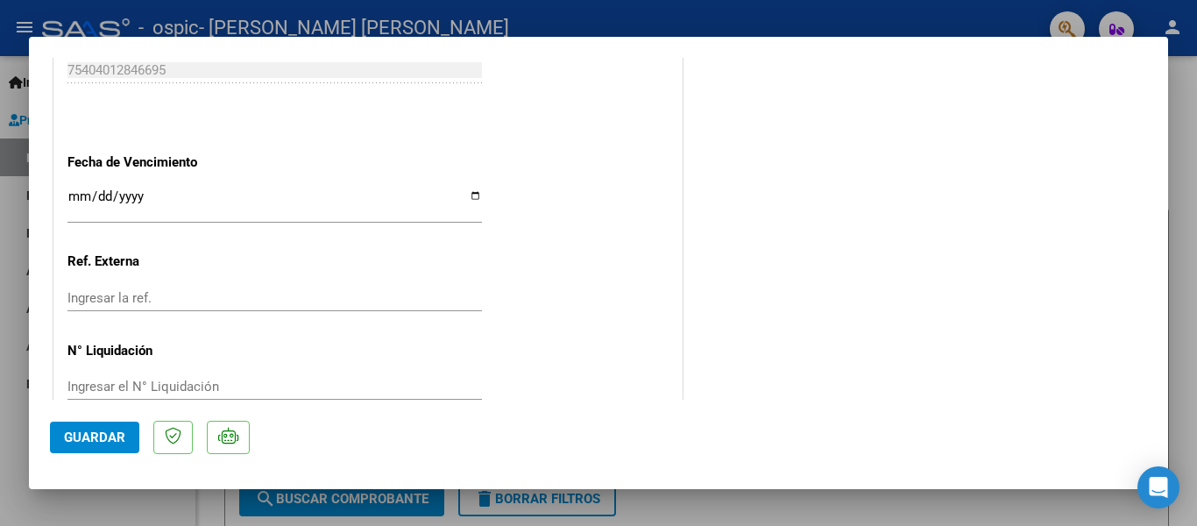
scroll to position [1205, 0]
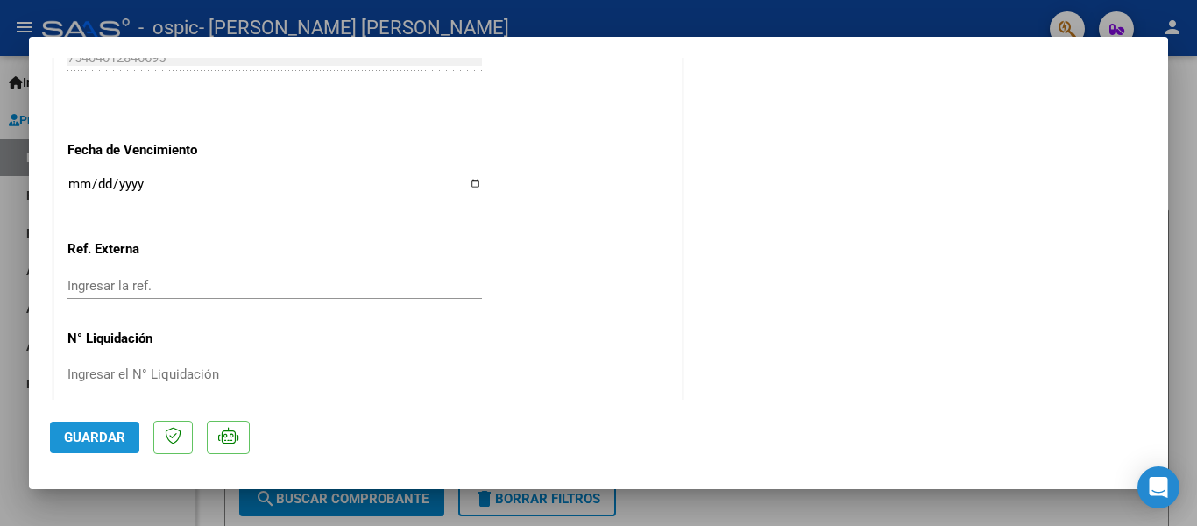
click at [119, 433] on span "Guardar" at bounding box center [94, 437] width 61 height 16
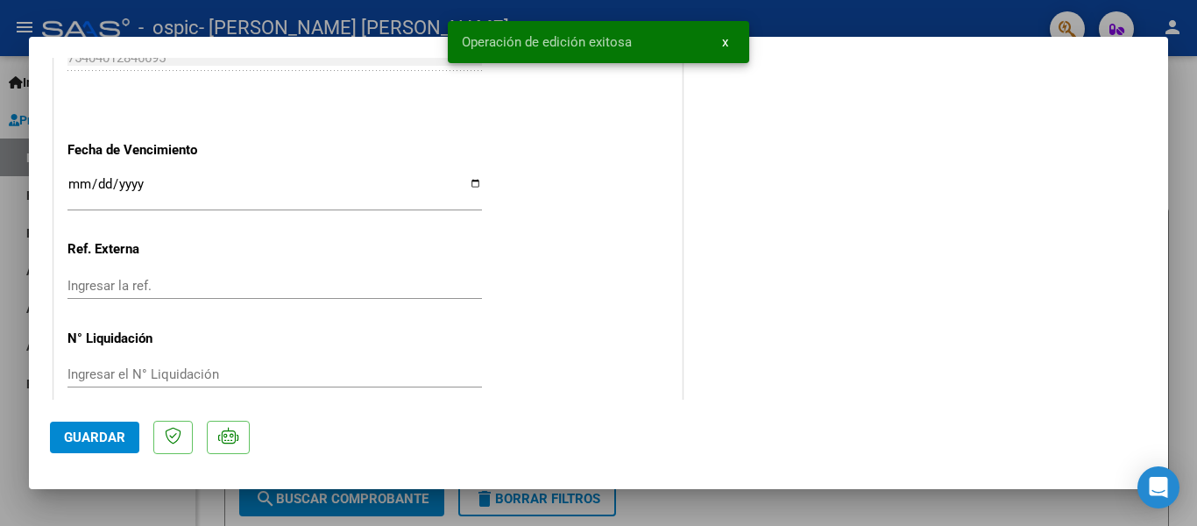
click at [1196, 162] on div at bounding box center [598, 263] width 1197 height 526
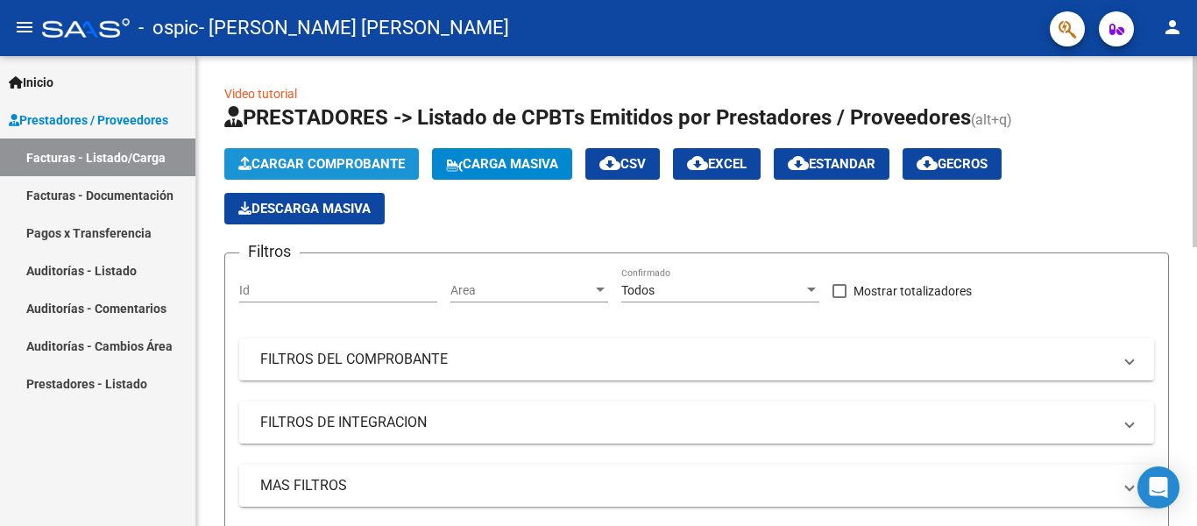
click at [362, 166] on span "Cargar Comprobante" at bounding box center [321, 164] width 166 height 16
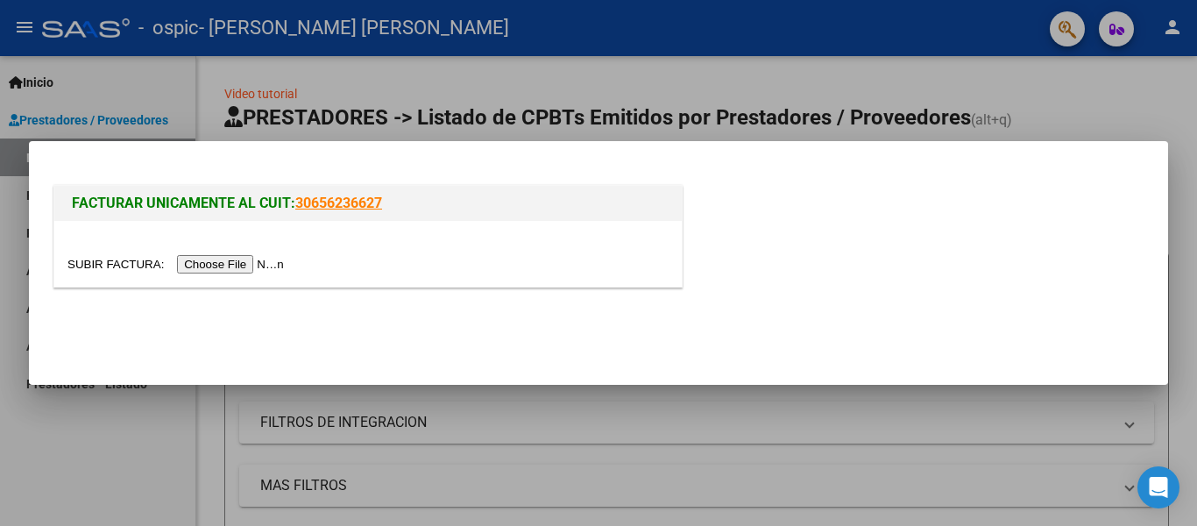
click at [253, 262] on input "file" at bounding box center [178, 264] width 222 height 18
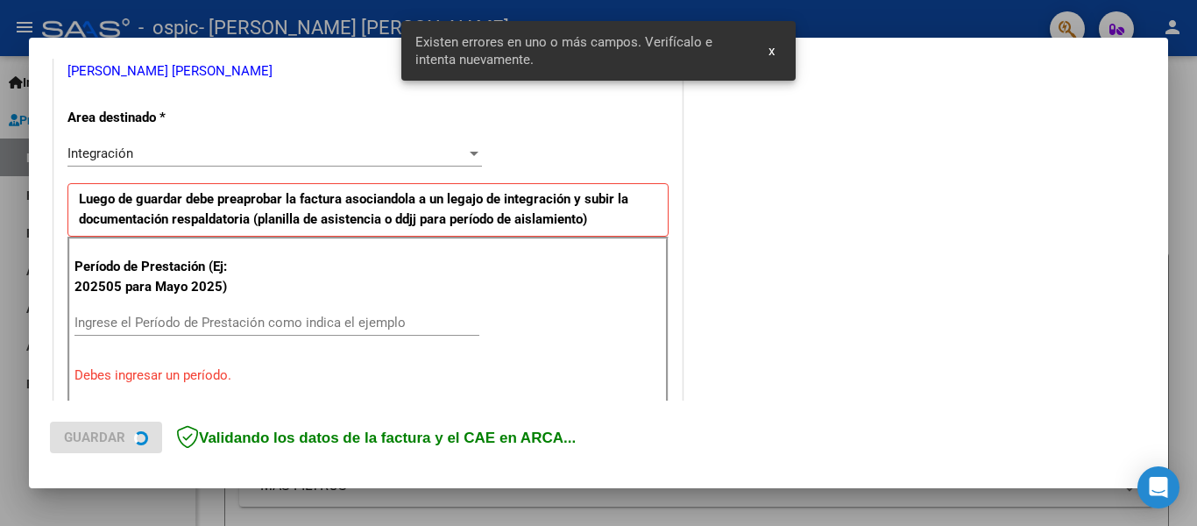
scroll to position [439, 0]
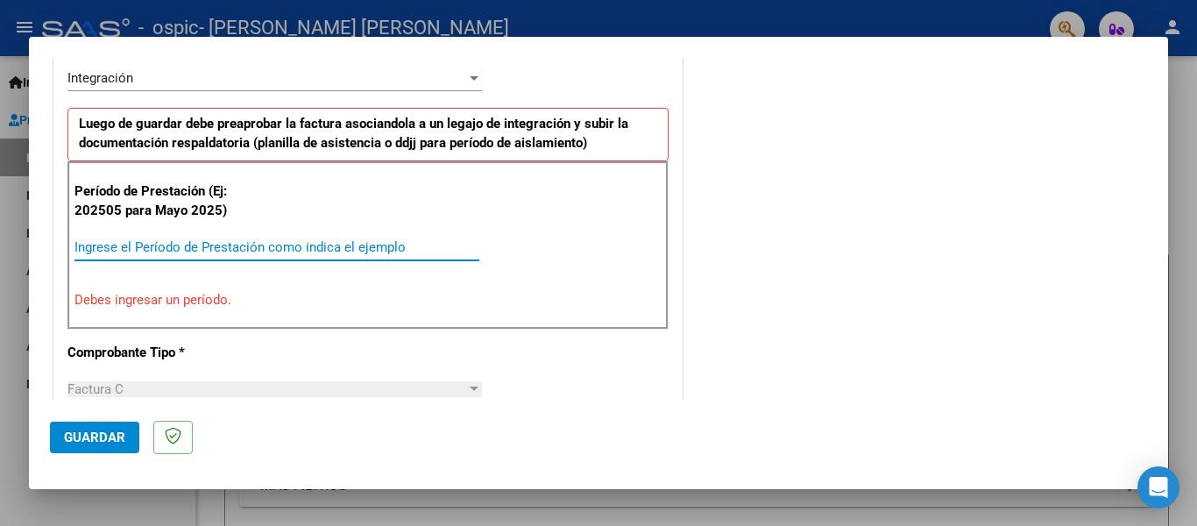
click at [405, 246] on input "Ingrese el Período de Prestación como indica el ejemplo" at bounding box center [276, 247] width 405 height 16
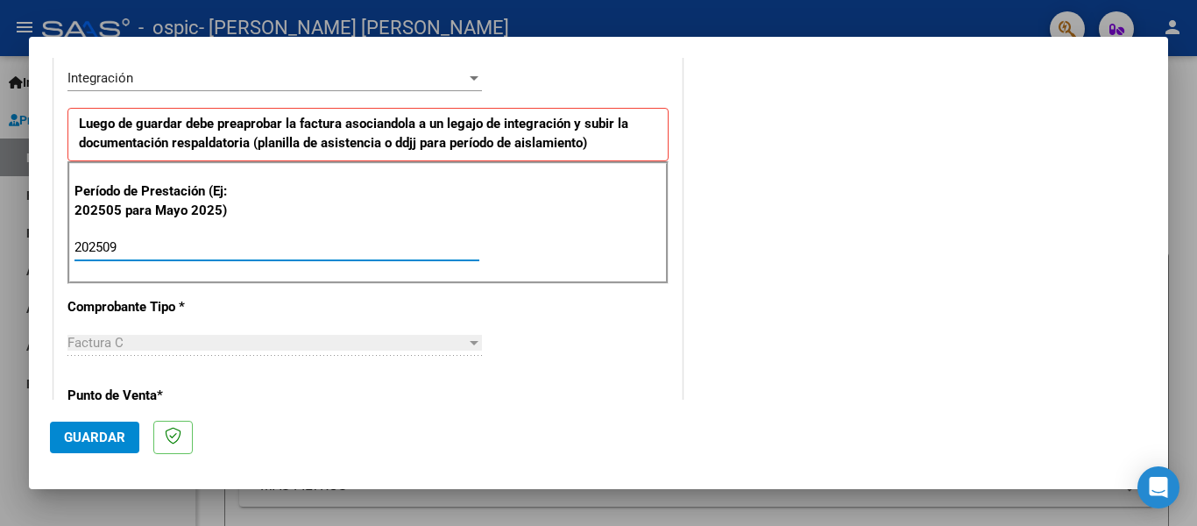
type input "202509"
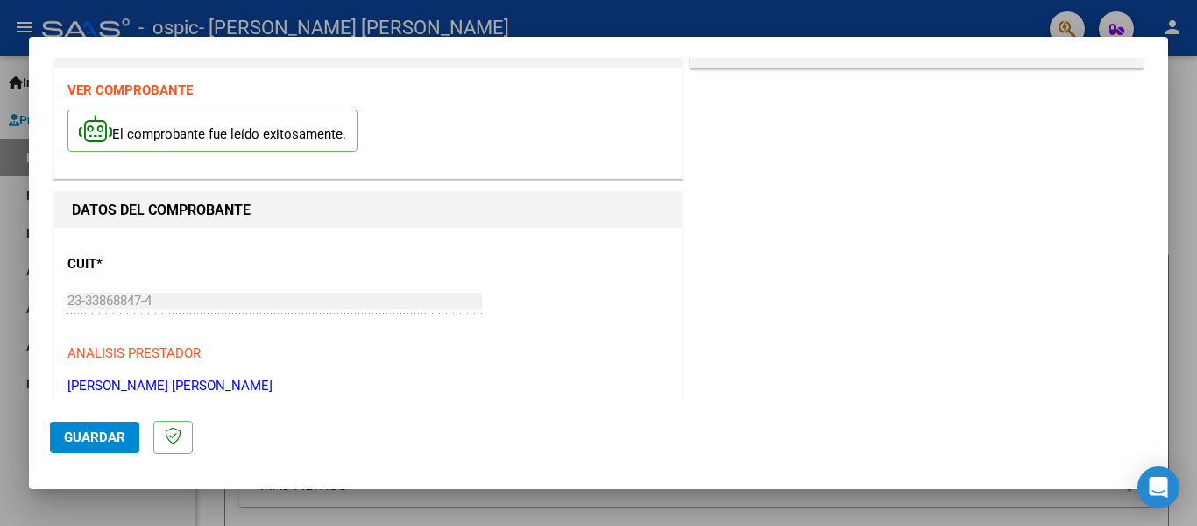
scroll to position [0, 0]
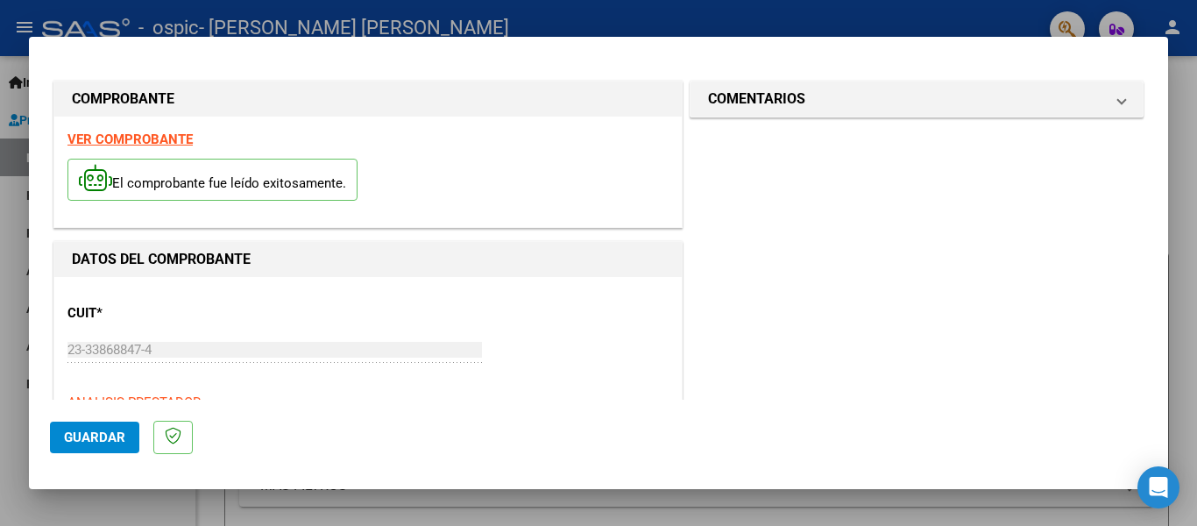
click at [148, 138] on strong "VER COMPROBANTE" at bounding box center [129, 139] width 125 height 16
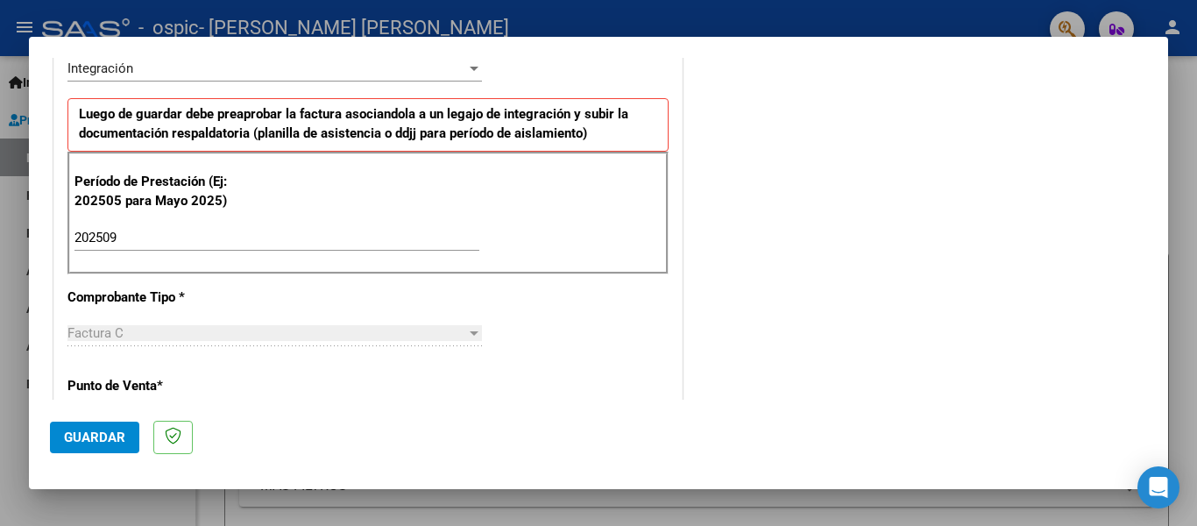
scroll to position [526, 0]
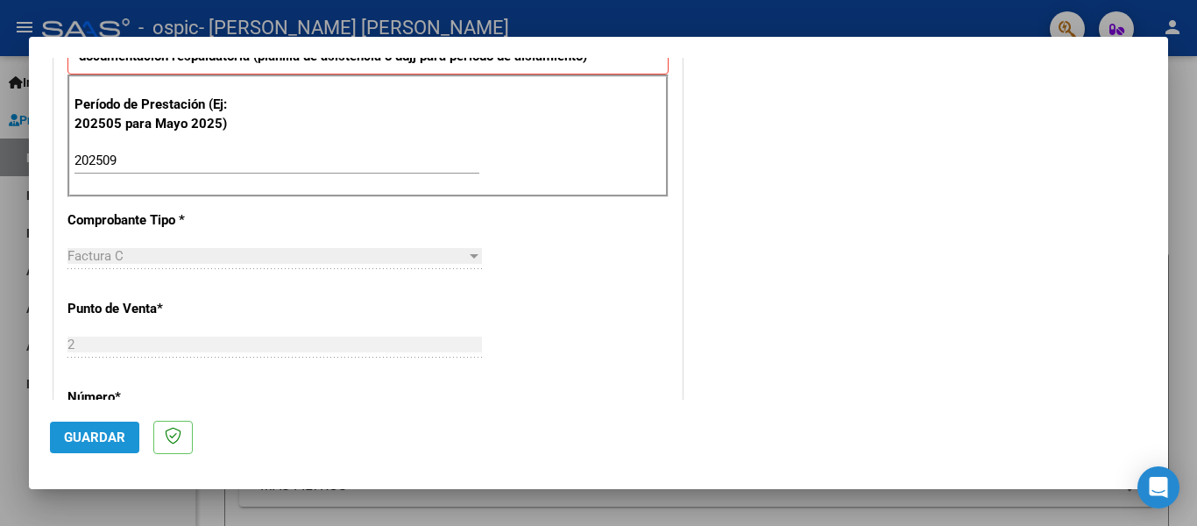
click at [107, 428] on button "Guardar" at bounding box center [94, 437] width 89 height 32
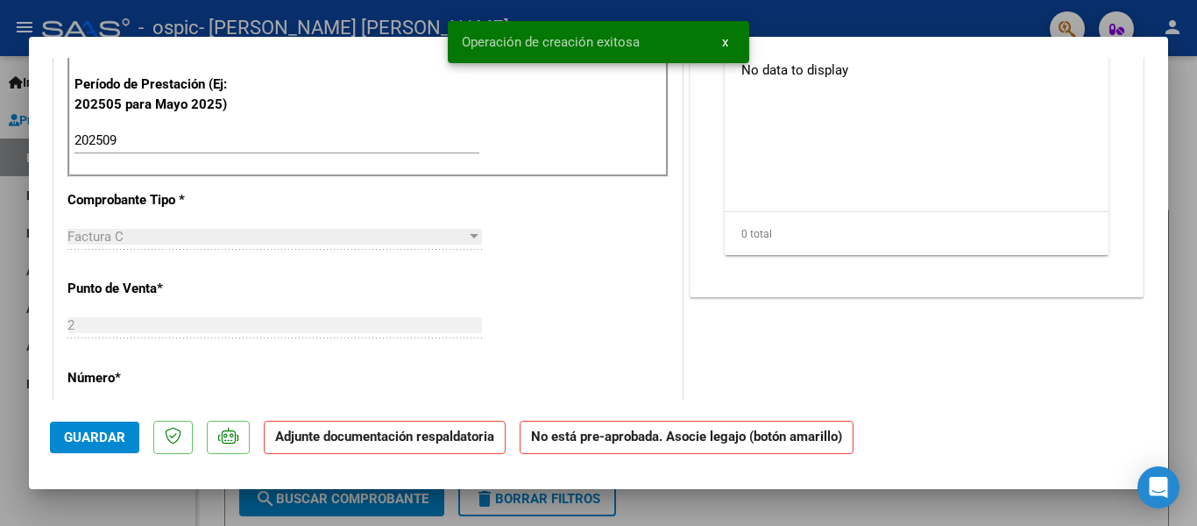
scroll to position [0, 0]
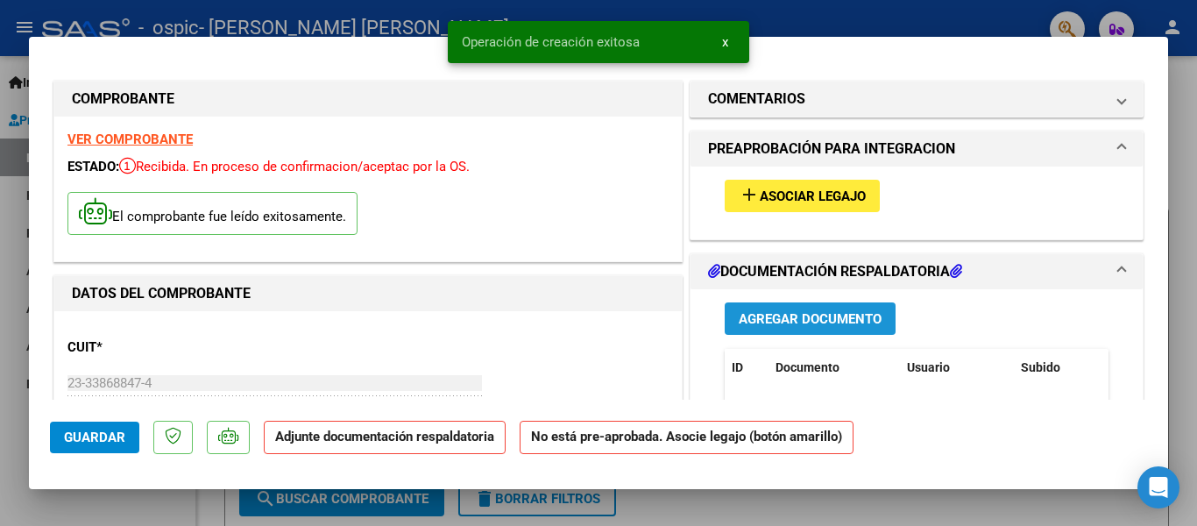
click at [776, 312] on span "Agregar Documento" at bounding box center [810, 319] width 143 height 16
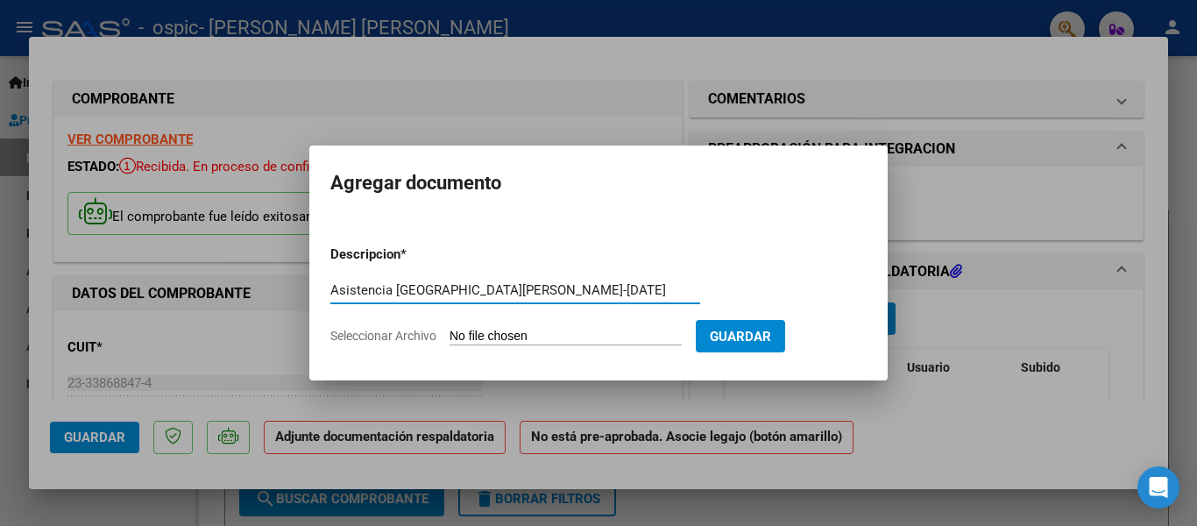
click at [535, 294] on input "Asistencia [GEOGRAPHIC_DATA][PERSON_NAME]-[DATE]" at bounding box center [515, 290] width 370 height 16
type input "Asistencia [PERSON_NAME]-[DATE]"
click at [596, 339] on input "Seleccionar Archivo" at bounding box center [566, 337] width 232 height 17
type input "C:\fakepath\Asistencia [PERSON_NAME] [DATE].pdf"
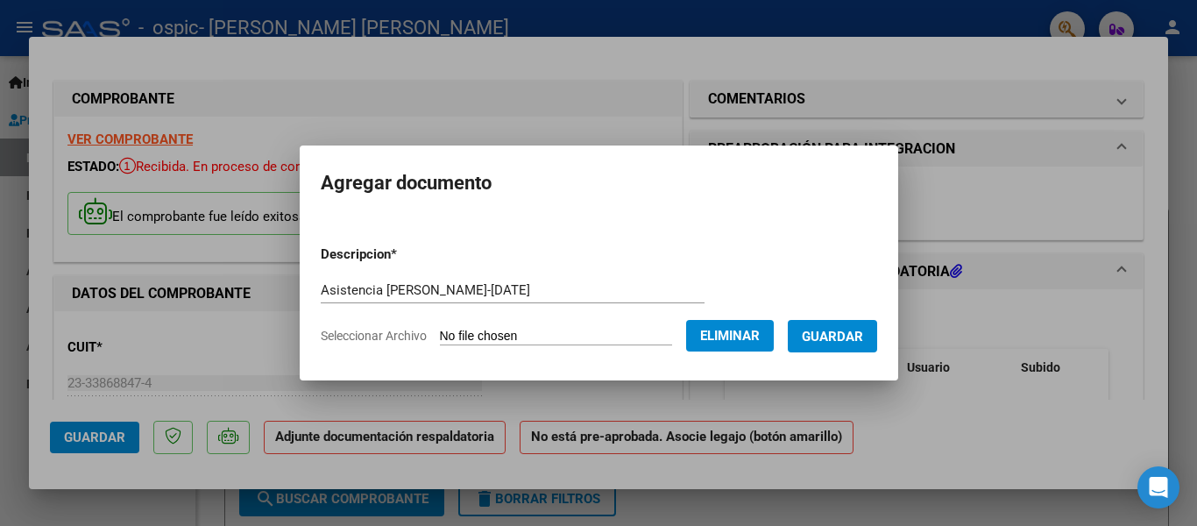
click at [821, 326] on button "Guardar" at bounding box center [832, 336] width 89 height 32
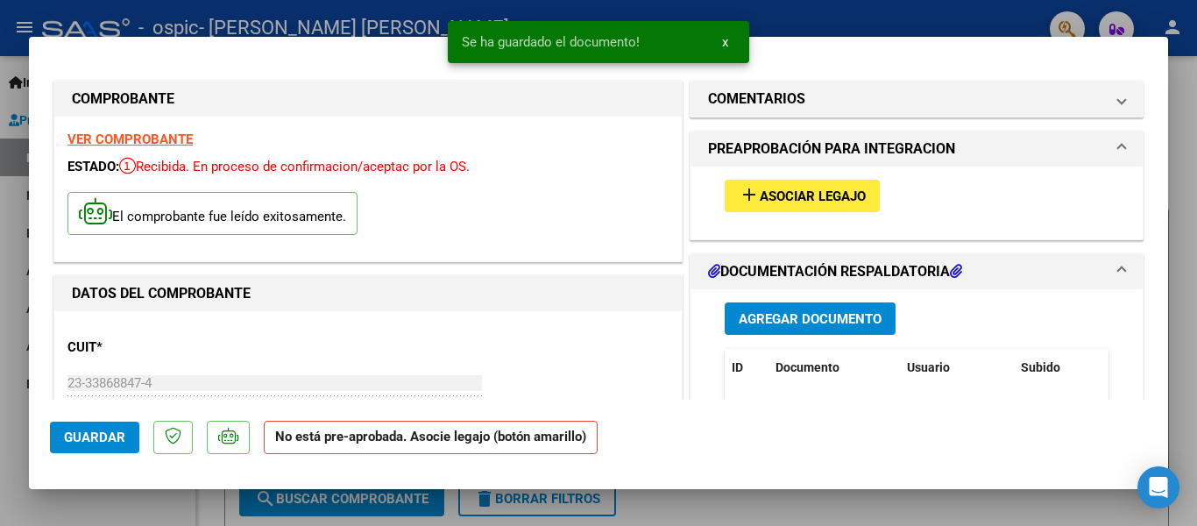
scroll to position [35, 0]
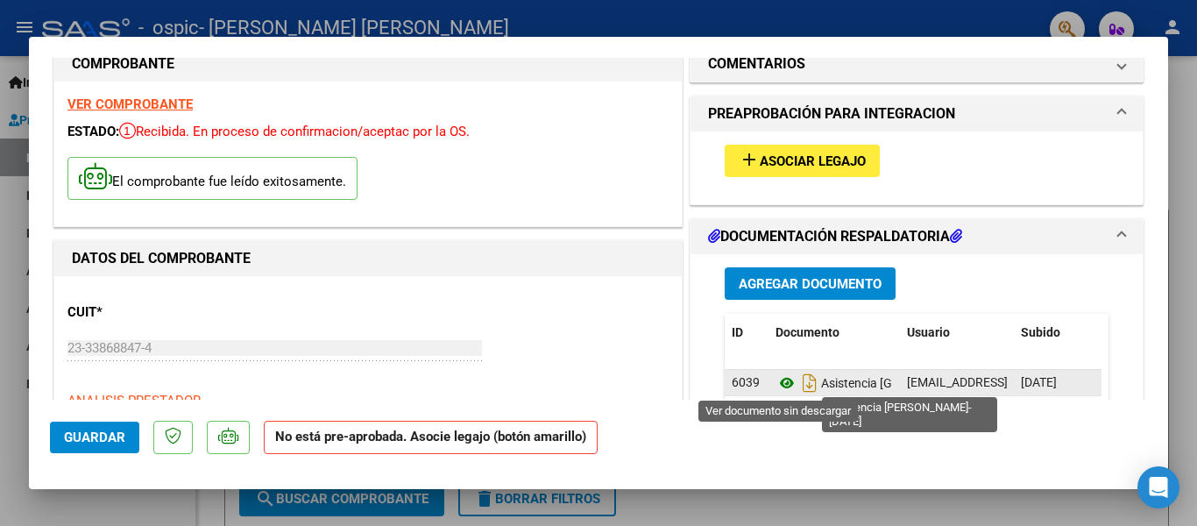
click at [777, 384] on icon at bounding box center [786, 382] width 23 height 21
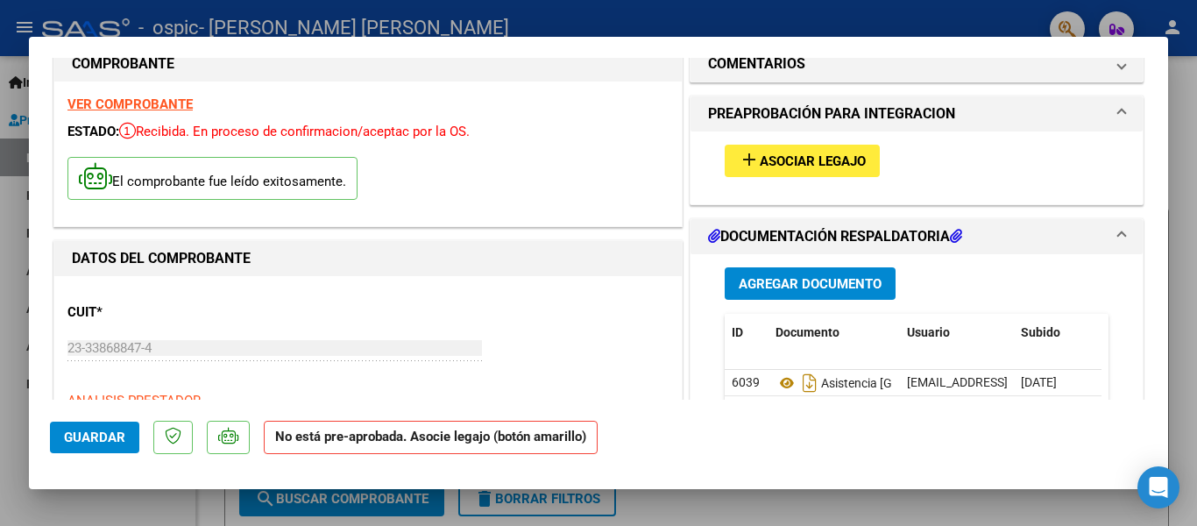
click at [818, 162] on span "Asociar Legajo" at bounding box center [813, 161] width 106 height 16
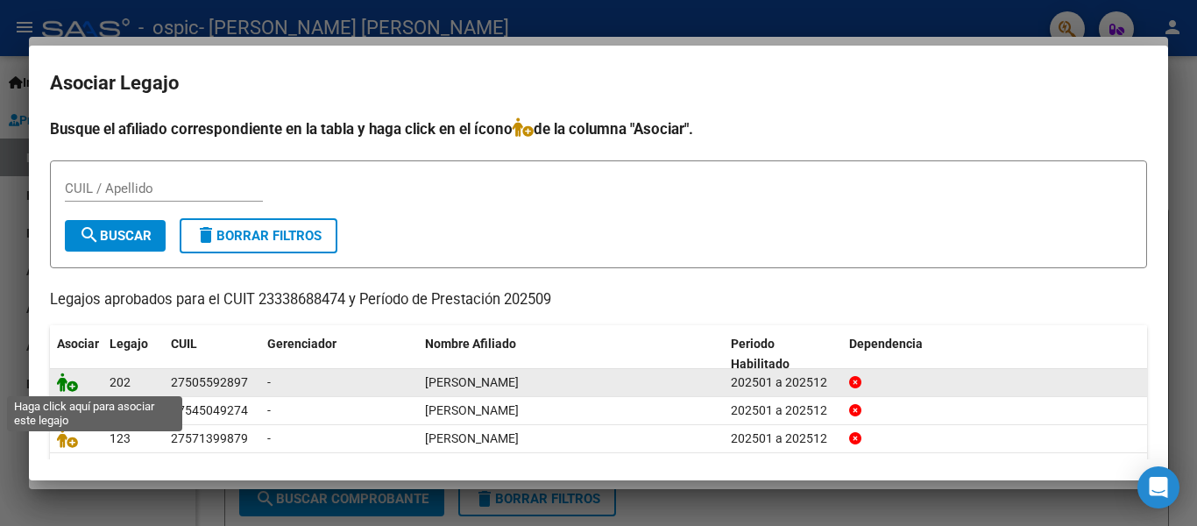
click at [68, 383] on icon at bounding box center [67, 381] width 21 height 19
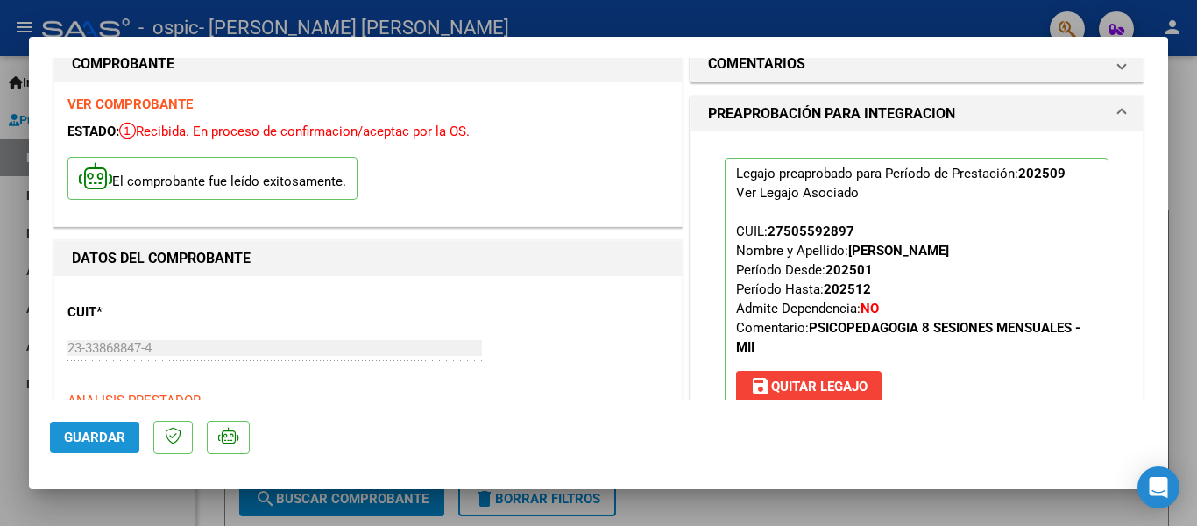
click at [78, 424] on button "Guardar" at bounding box center [94, 437] width 89 height 32
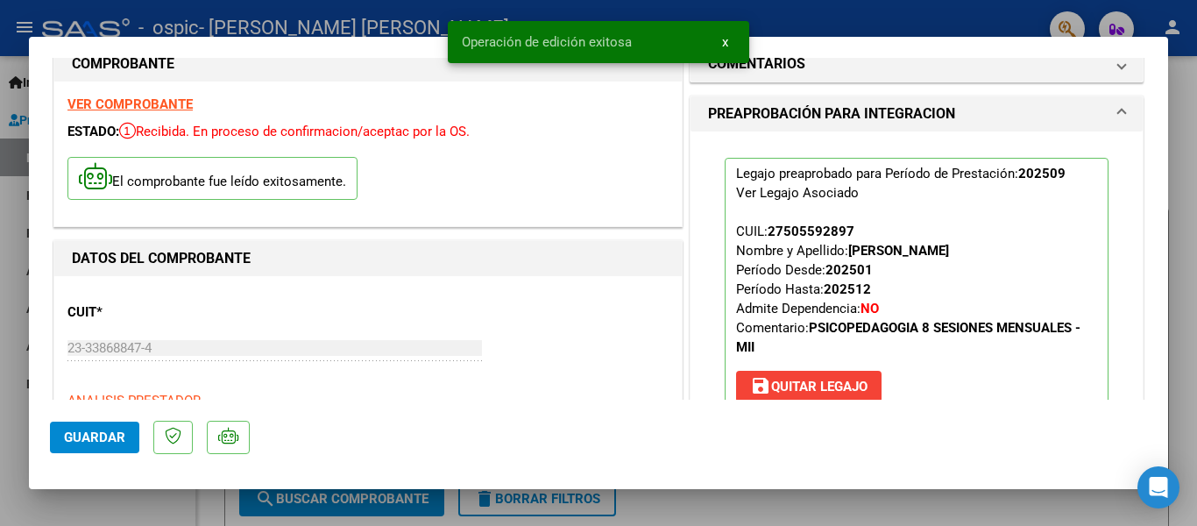
click at [1196, 202] on div at bounding box center [598, 263] width 1197 height 526
type input "$ 0,00"
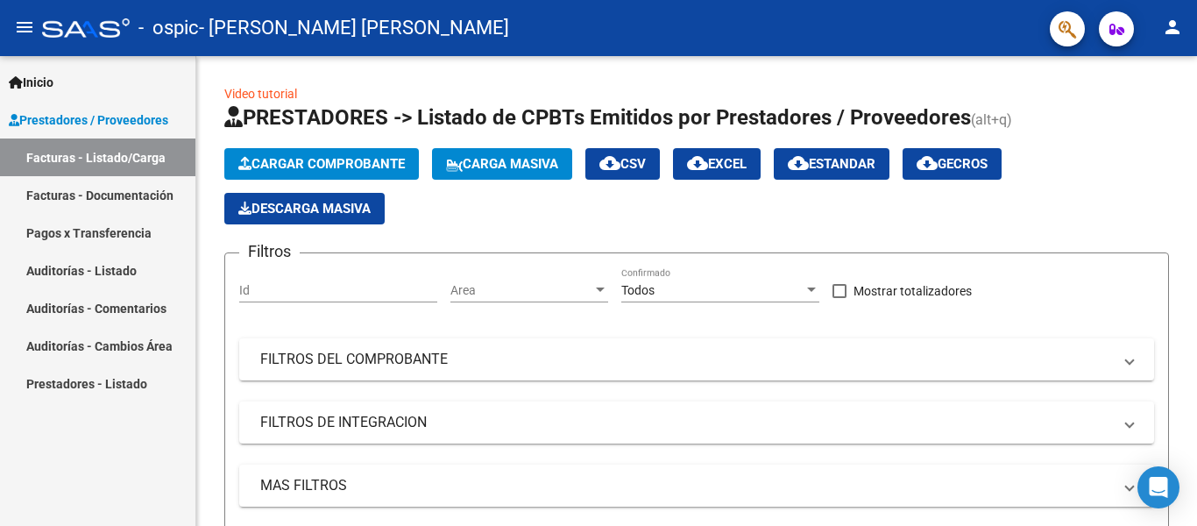
click at [151, 194] on link "Facturas - Documentación" at bounding box center [97, 195] width 195 height 38
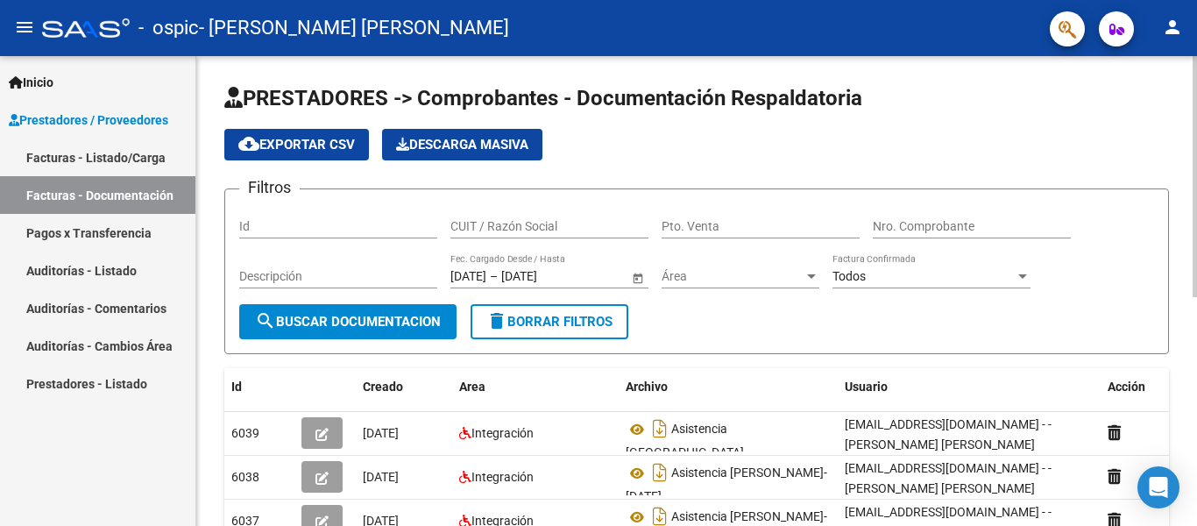
click at [1195, 507] on div at bounding box center [1195, 291] width 4 height 470
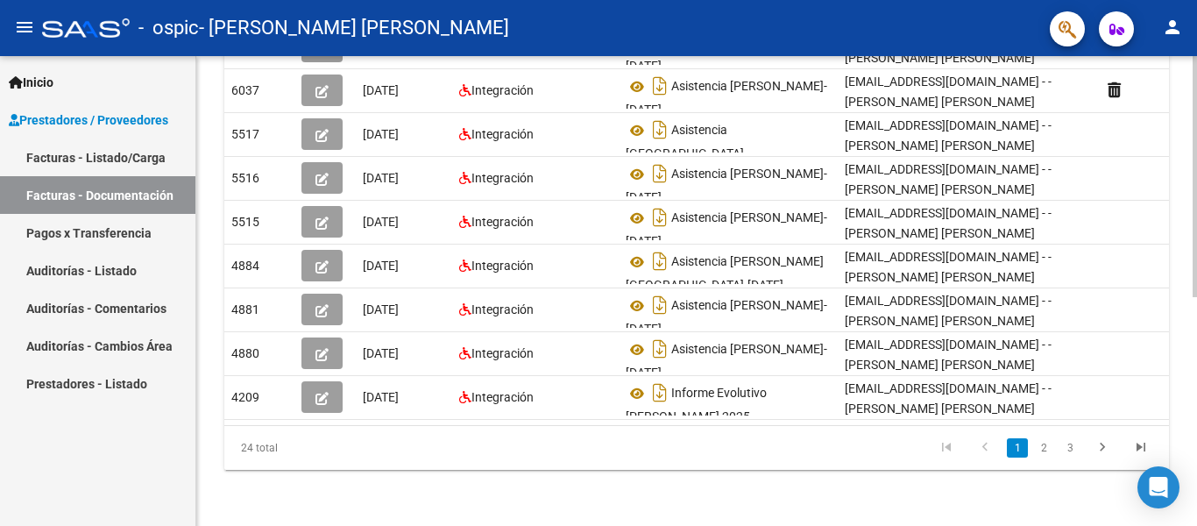
click at [1196, 80] on div at bounding box center [1195, 291] width 4 height 470
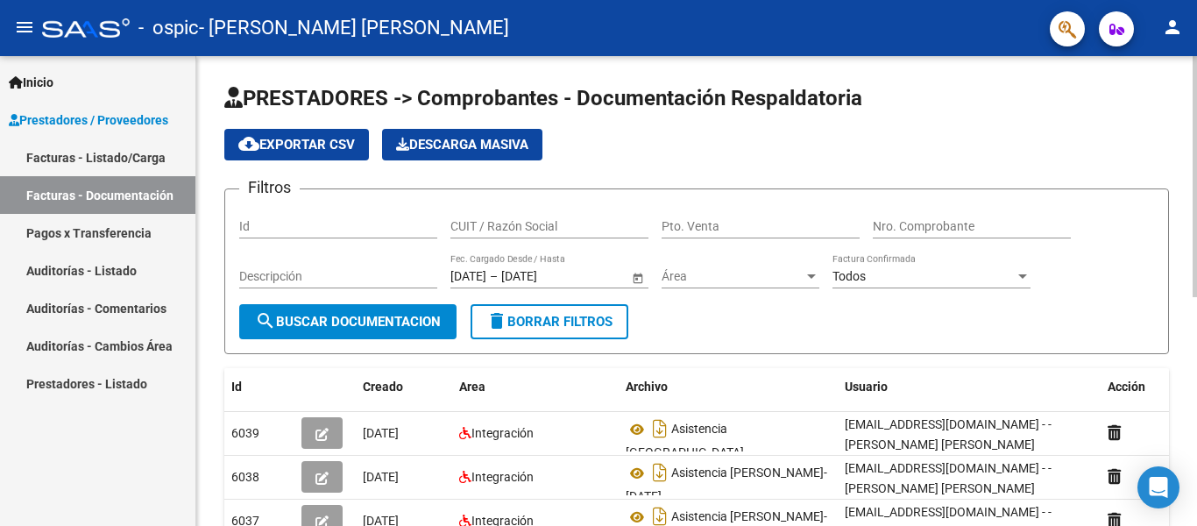
click at [1196, 81] on div at bounding box center [1195, 176] width 4 height 241
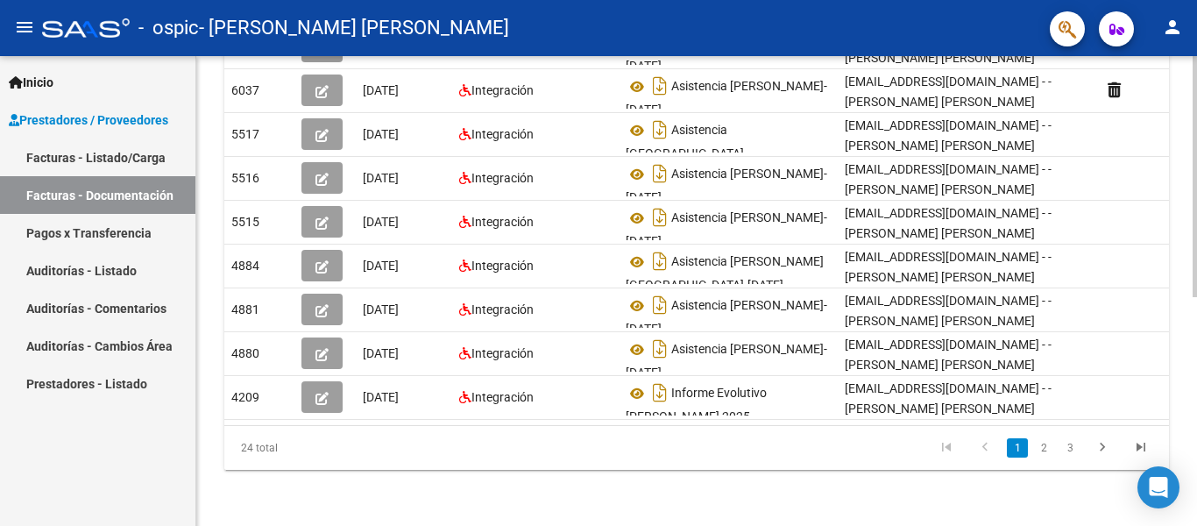
click at [1196, 490] on div at bounding box center [1195, 291] width 4 height 470
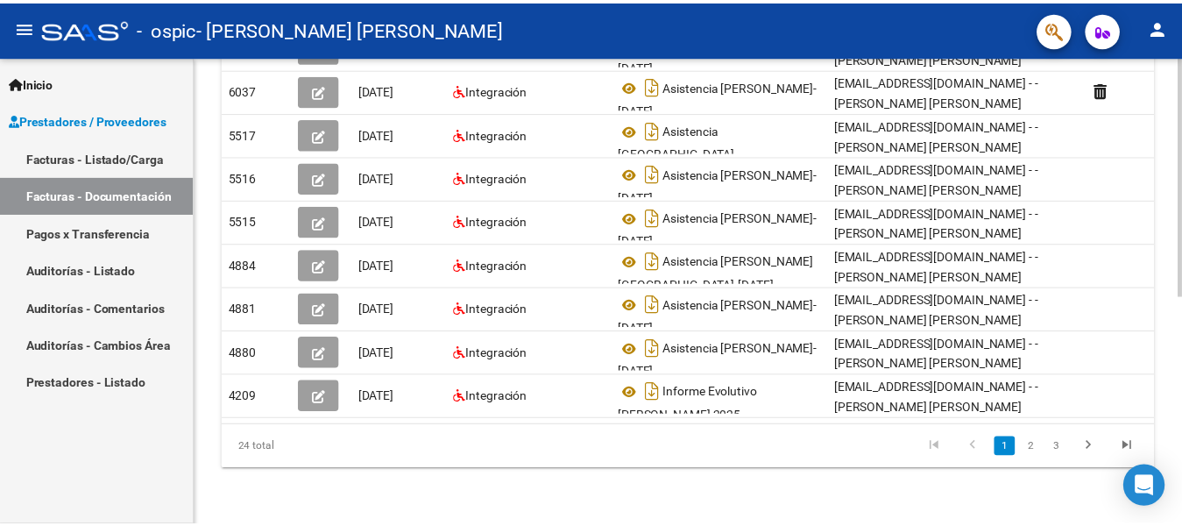
scroll to position [0, 0]
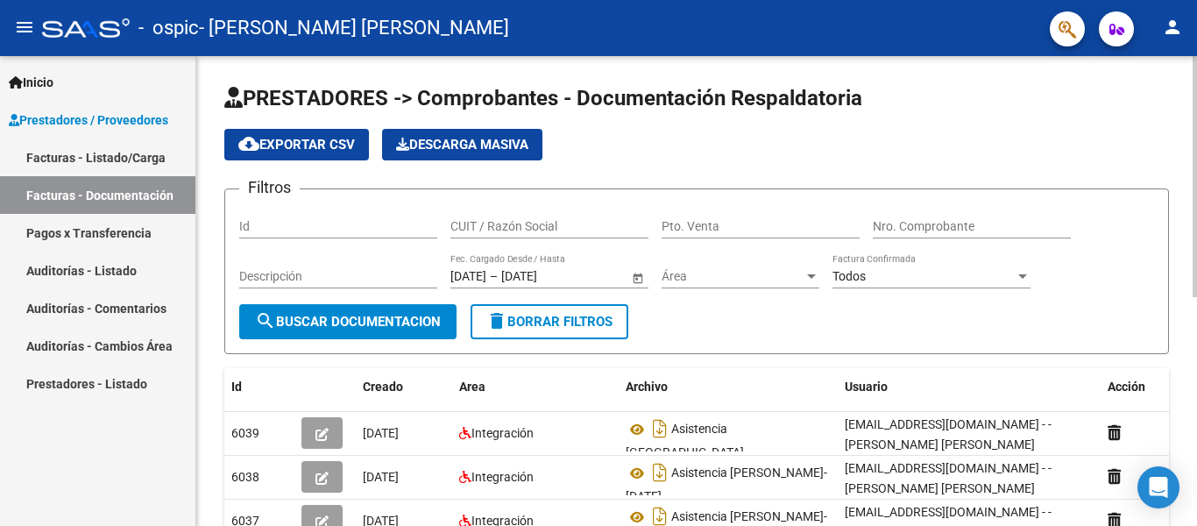
click at [1196, 56] on div at bounding box center [1195, 291] width 4 height 470
click at [1179, 36] on mat-icon "person" at bounding box center [1172, 27] width 21 height 21
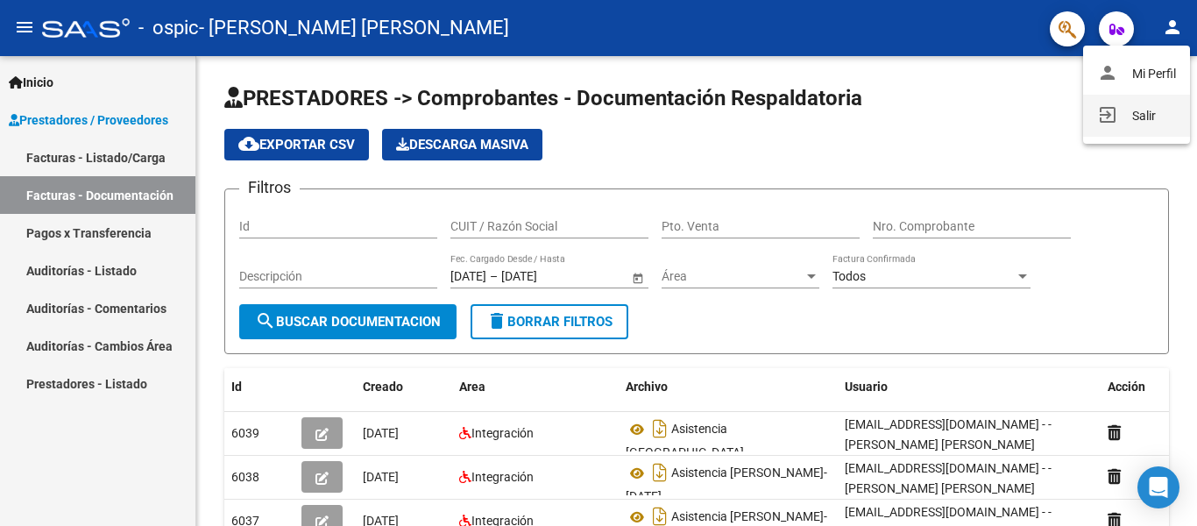
click at [1160, 127] on button "exit_to_app Salir" at bounding box center [1136, 116] width 107 height 42
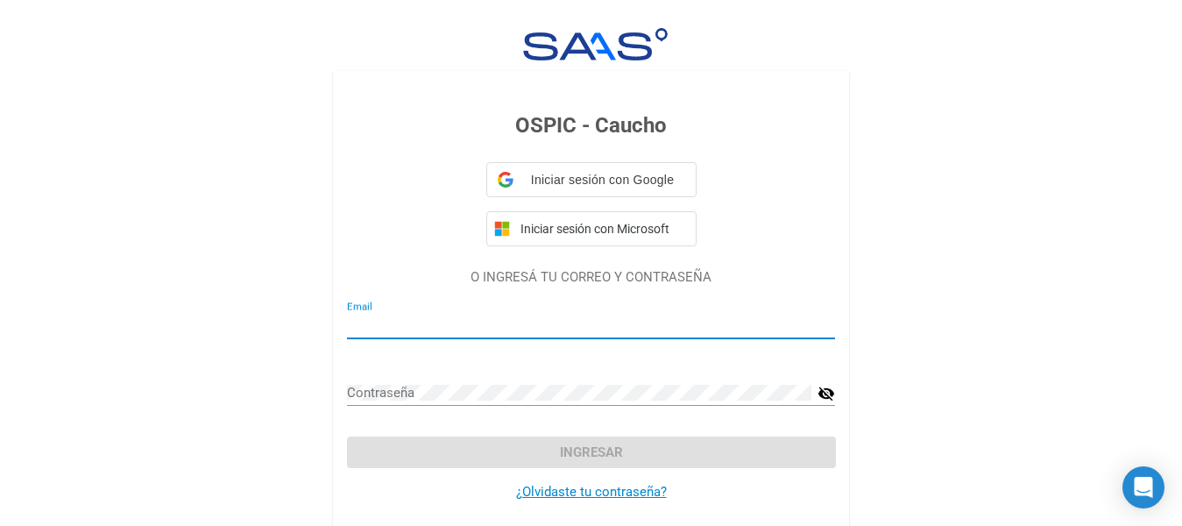
type input "[EMAIL_ADDRESS][DOMAIN_NAME]"
